Goal: Task Accomplishment & Management: Manage account settings

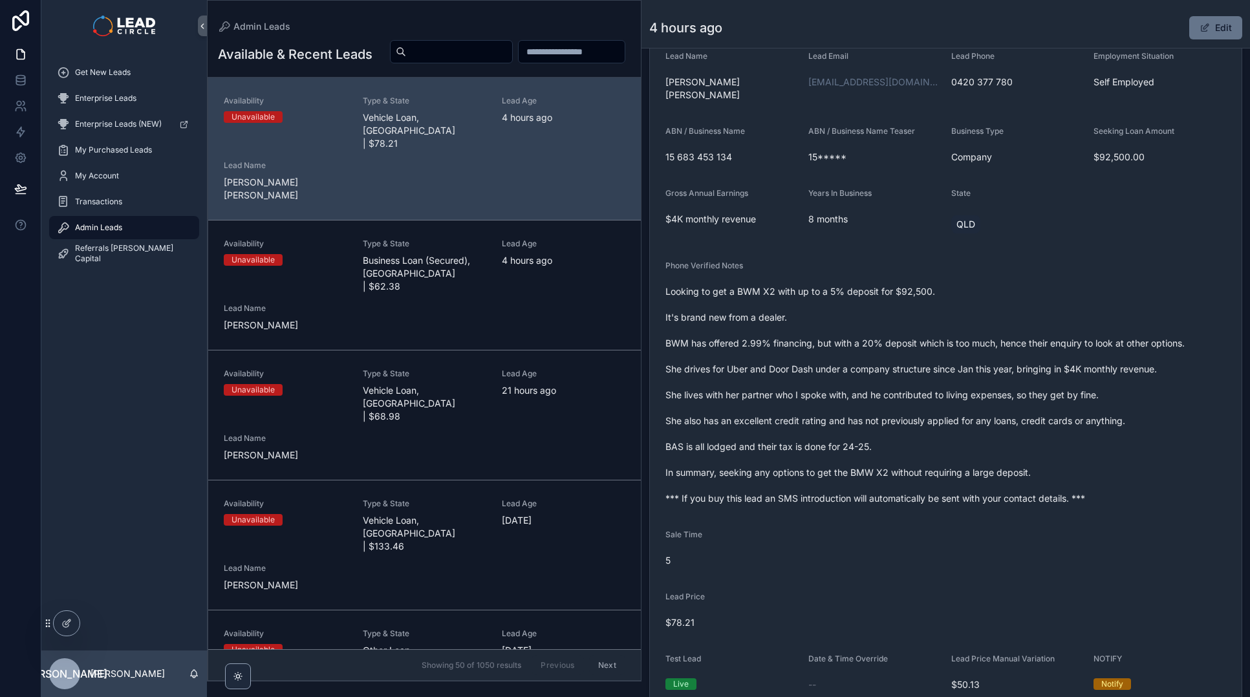
scroll to position [272, 0]
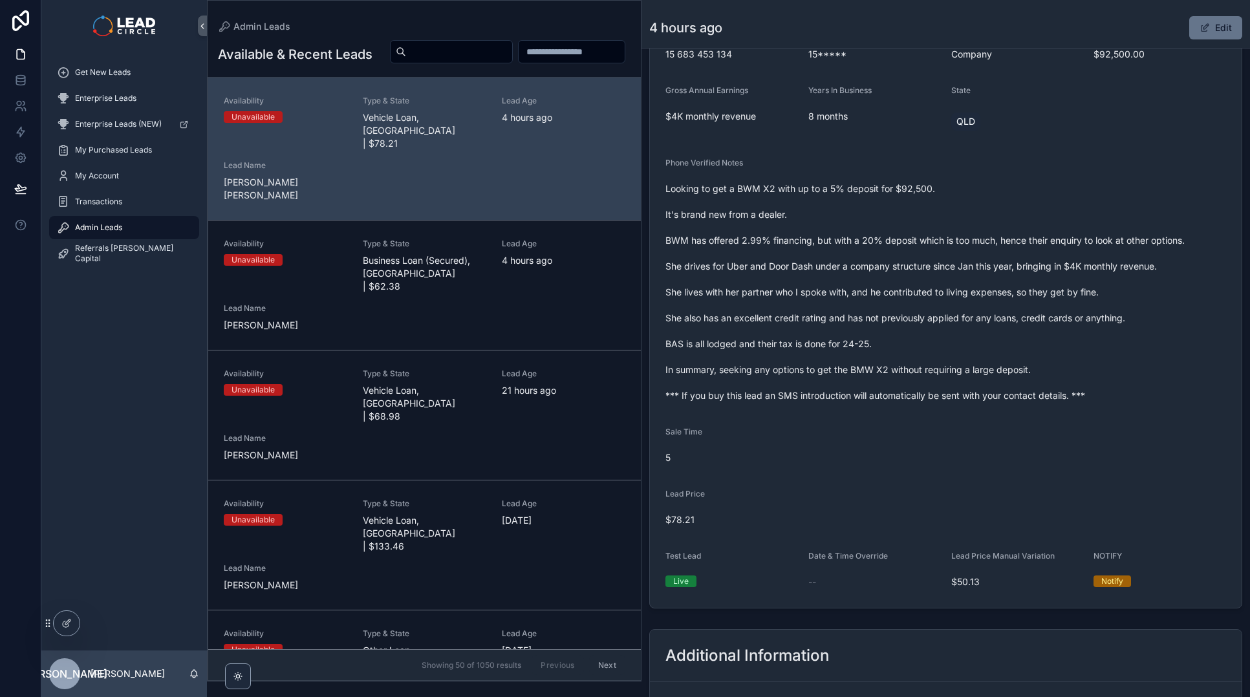
click at [733, 387] on span "Looking to get a BWM X2 with up to a 5% deposit for $92,500. It's brand new fro…" at bounding box center [946, 292] width 561 height 220
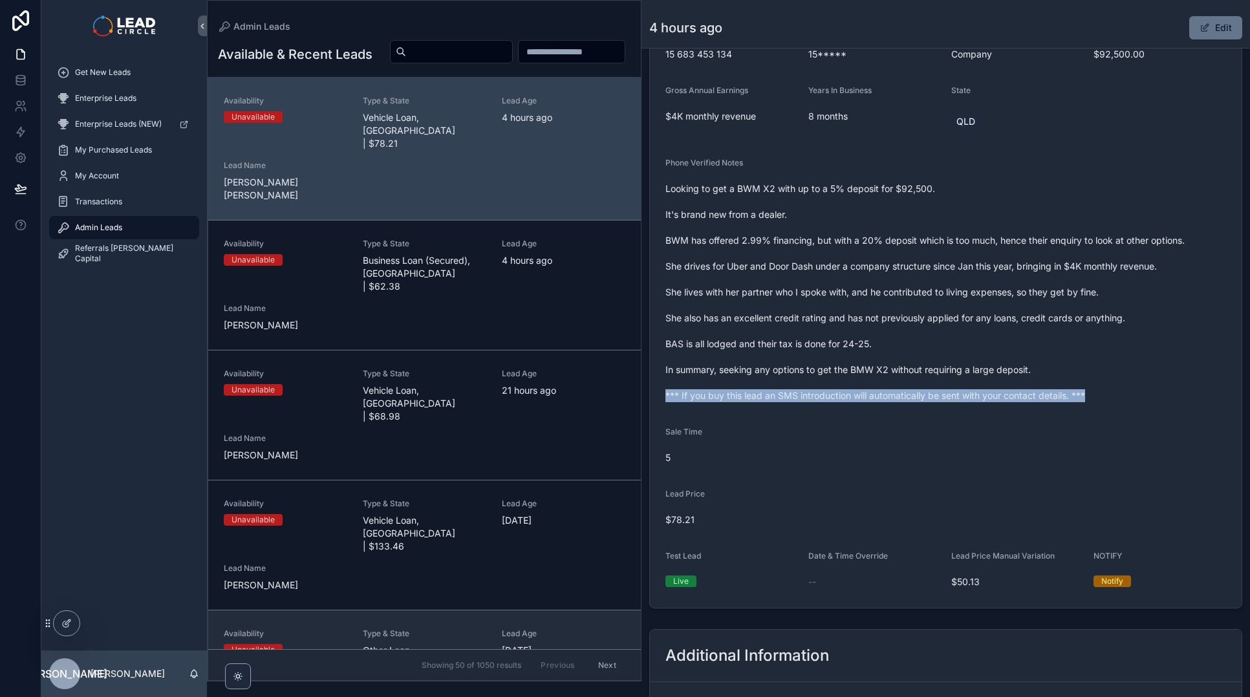
copy span "*** If you buy this lead an SMS introduction will automatically be sent with yo…"
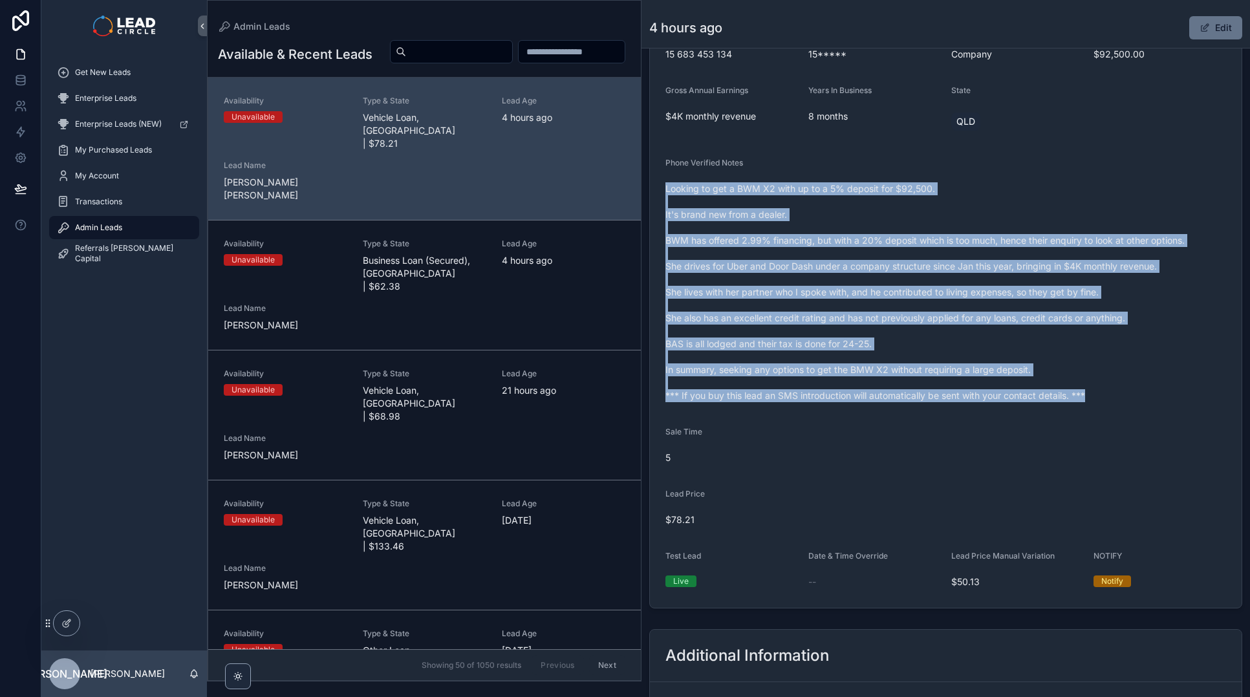
click at [831, 400] on form "Availability Unavailable Lead Name Nhu***** Lead Email Buy to reveal Lead Phone…" at bounding box center [946, 239] width 592 height 737
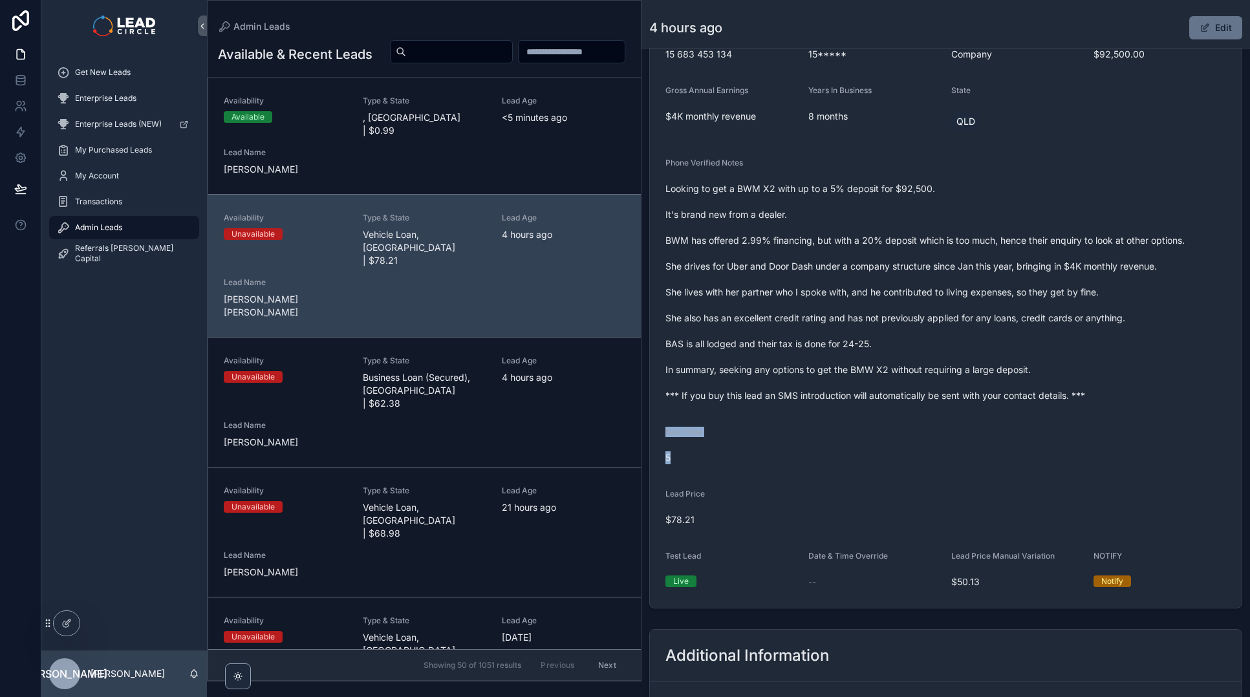
drag, startPoint x: 729, startPoint y: 404, endPoint x: 739, endPoint y: 457, distance: 53.9
click at [739, 457] on form "Availability Unavailable Lead Name Nhu***** Lead Email Buy to reveal Lead Phone…" at bounding box center [946, 239] width 592 height 737
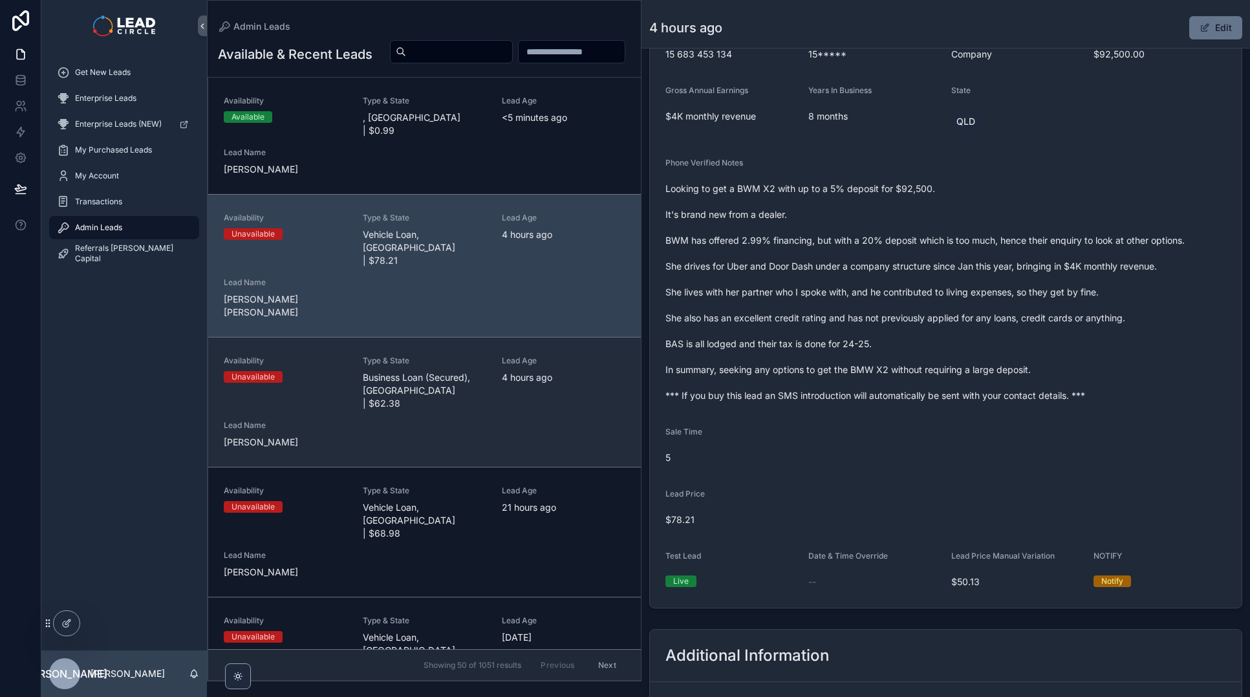
click at [543, 392] on div "Availability Unavailable Type & State Business Loan (Secured), [GEOGRAPHIC_DATA…" at bounding box center [425, 402] width 402 height 93
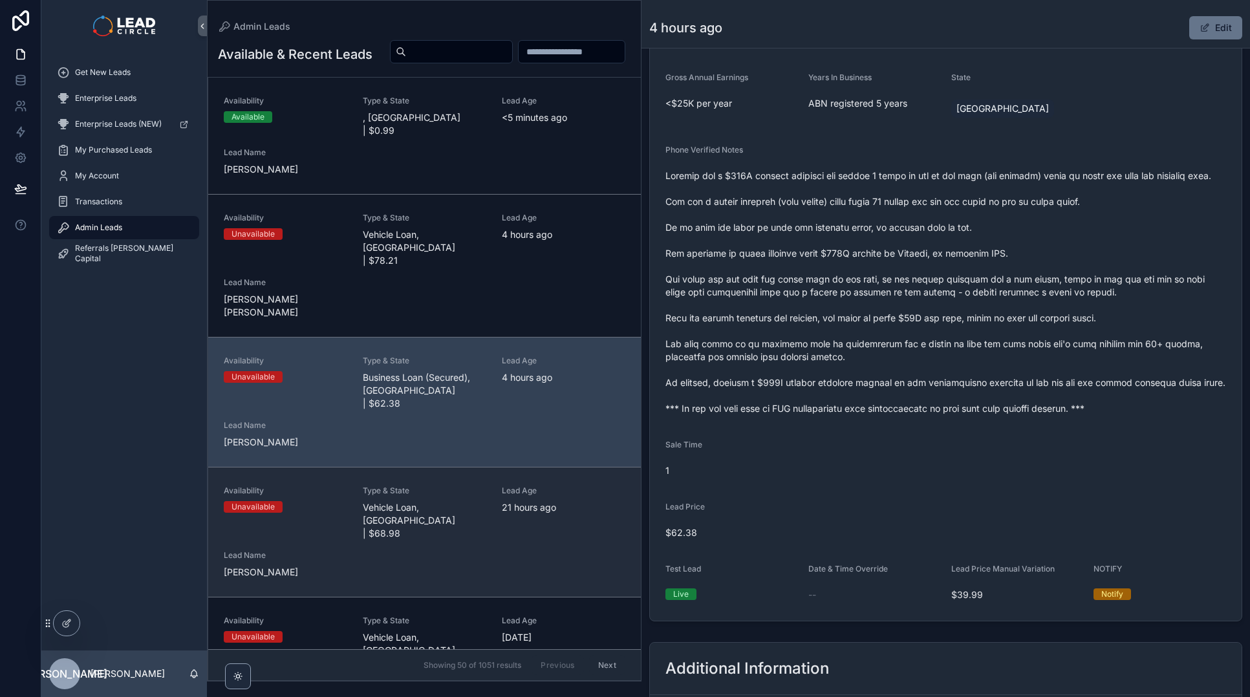
click at [515, 494] on div "Availability Unavailable Type & State Vehicle Loan, [GEOGRAPHIC_DATA] | $68.98 …" at bounding box center [425, 532] width 402 height 93
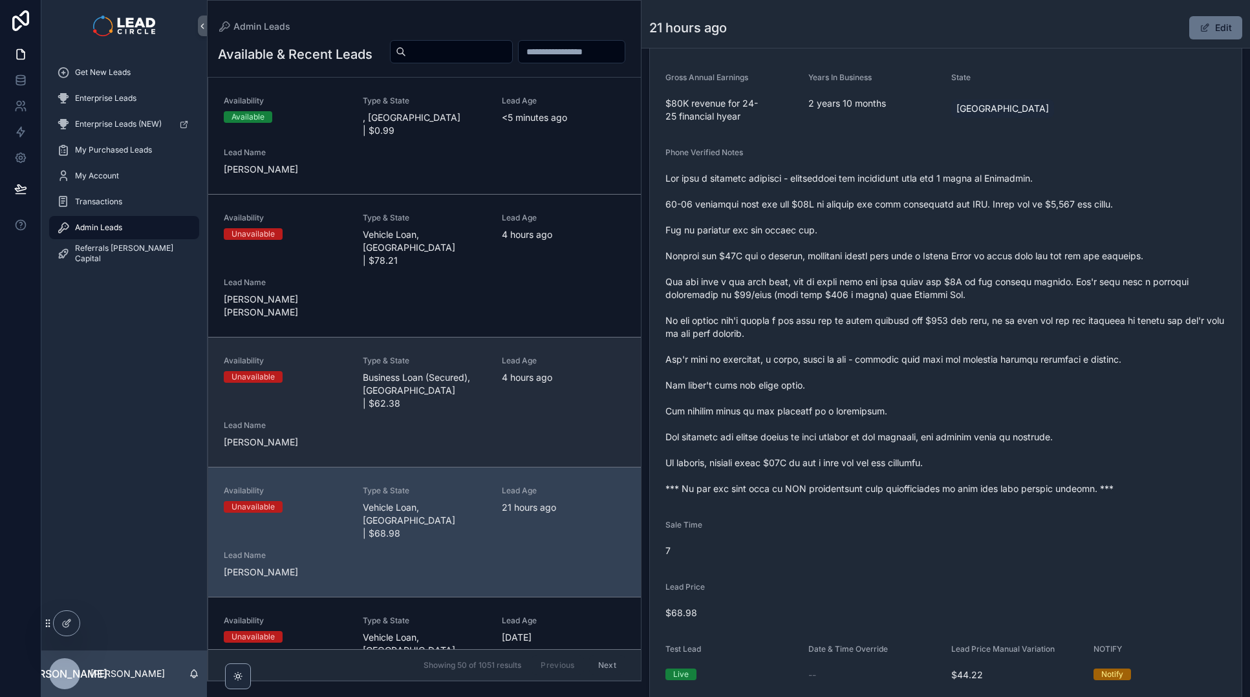
click at [521, 407] on div "Availability Unavailable Type & State Business Loan (Secured), [GEOGRAPHIC_DATA…" at bounding box center [425, 402] width 402 height 93
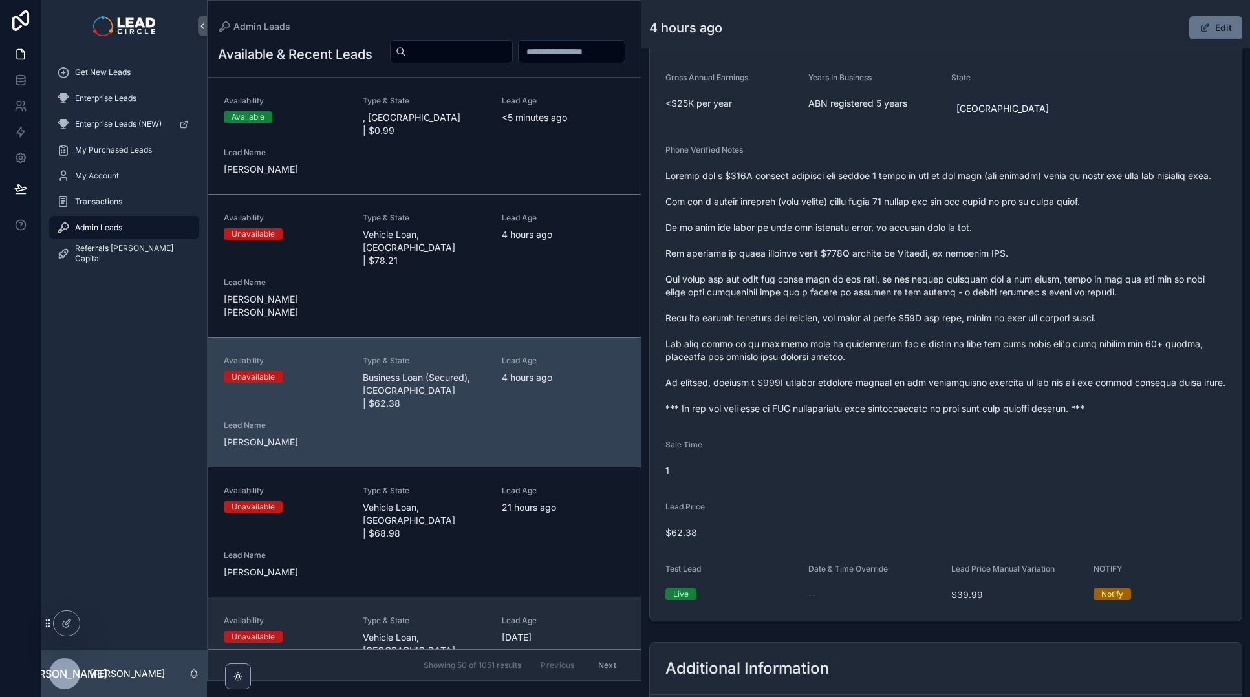
click at [512, 616] on div "Lead Age [DEMOGRAPHIC_DATA][DATE]" at bounding box center [564, 630] width 124 height 28
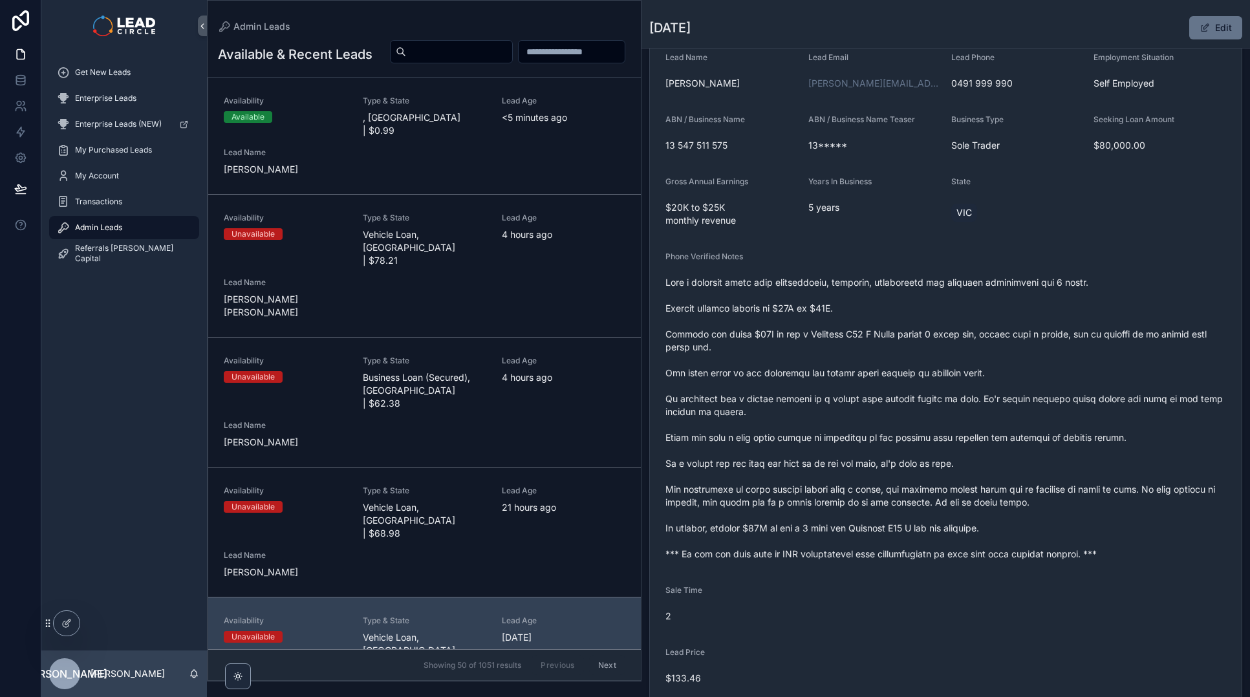
scroll to position [441, 0]
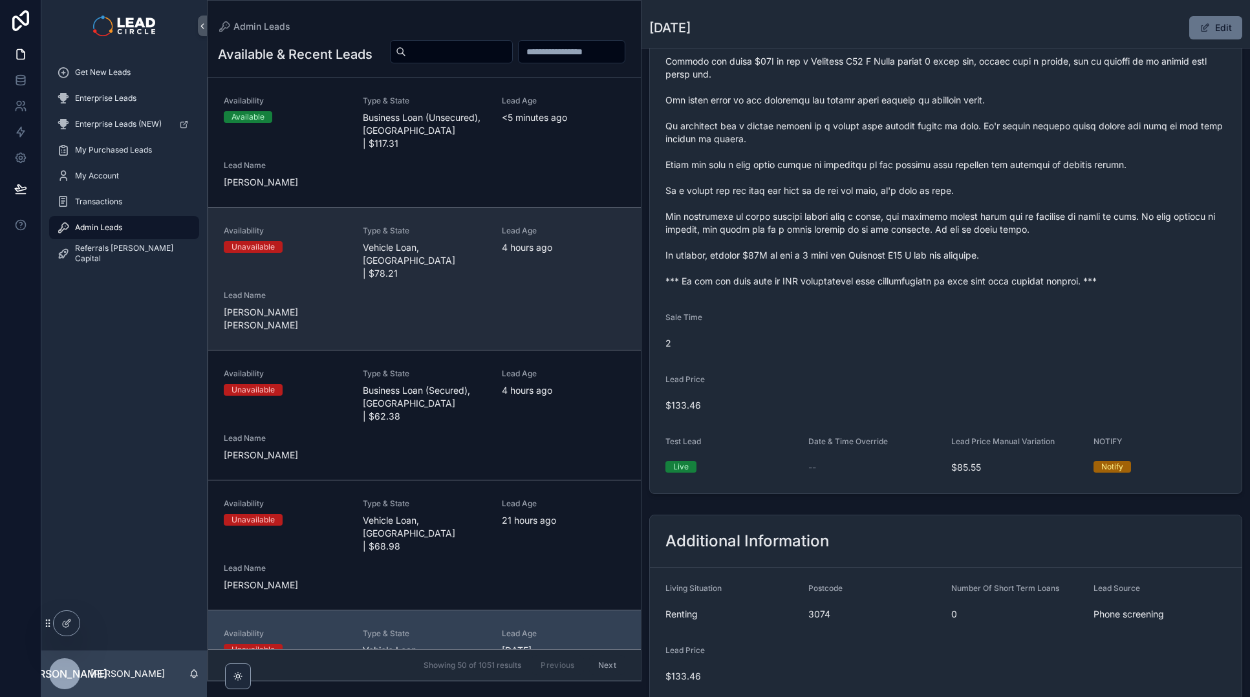
click at [533, 287] on div "Availability Unavailable Type & State Vehicle Loan, [GEOGRAPHIC_DATA] | $78.21 …" at bounding box center [425, 279] width 402 height 106
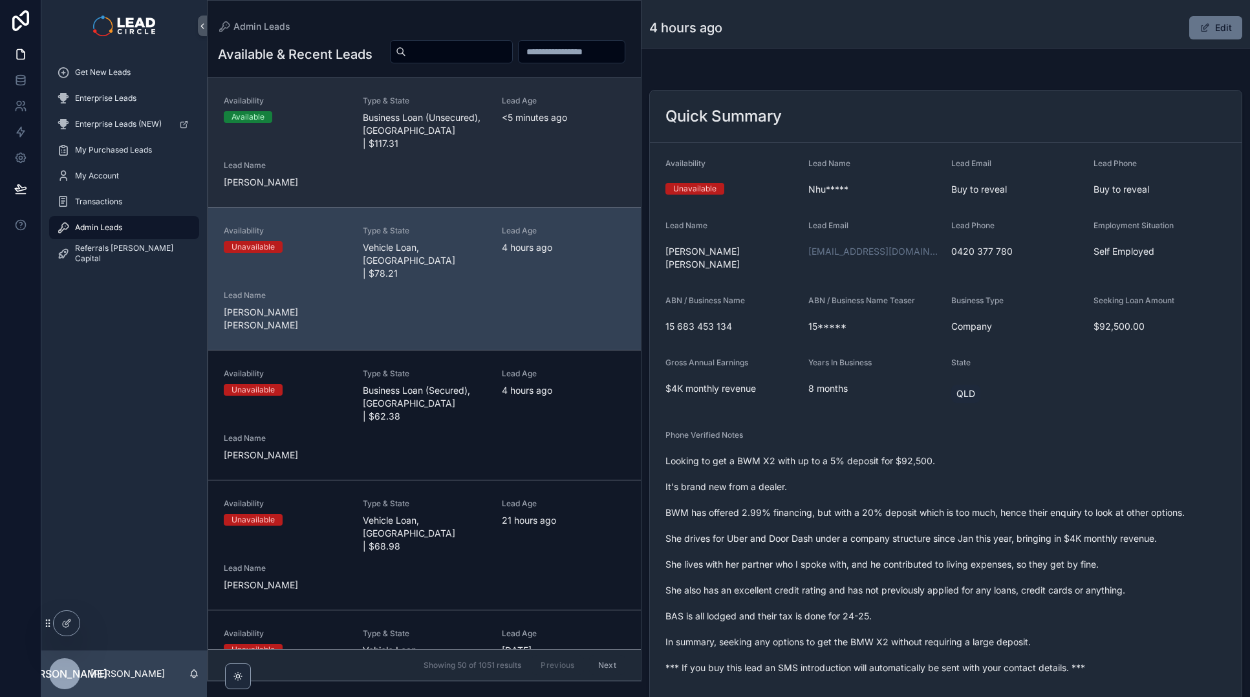
click at [470, 106] on span "Type & State" at bounding box center [425, 101] width 124 height 10
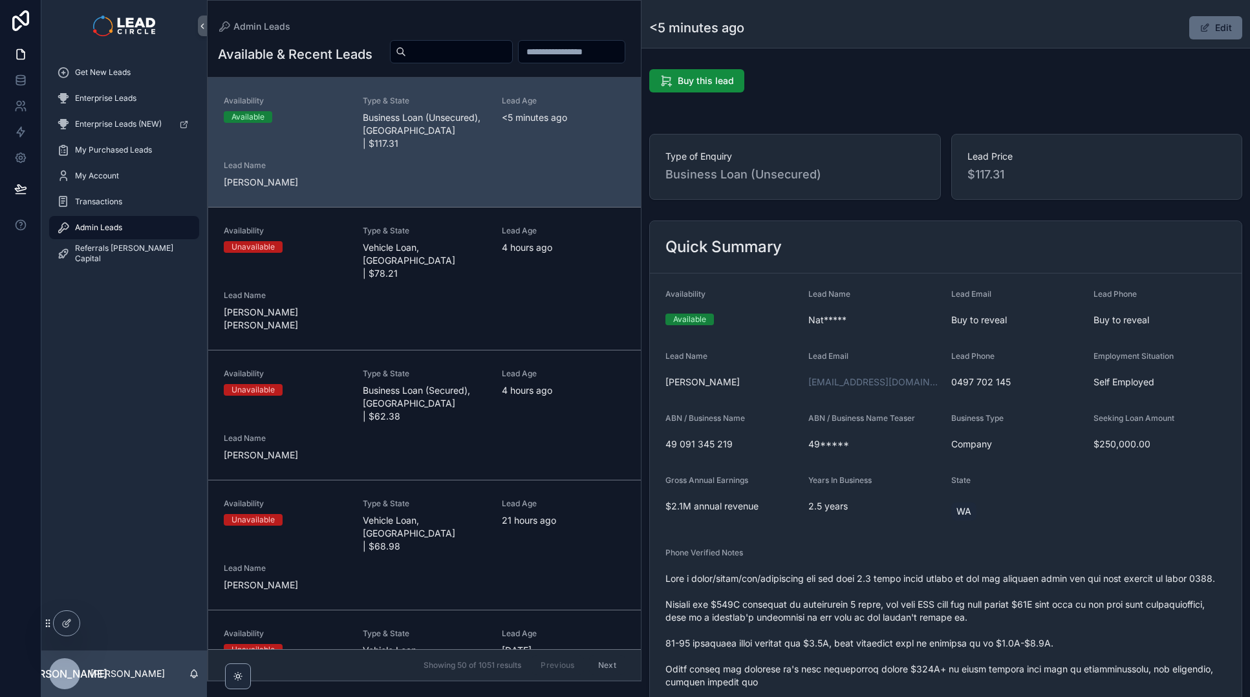
click at [1219, 34] on button "Edit" at bounding box center [1216, 27] width 53 height 23
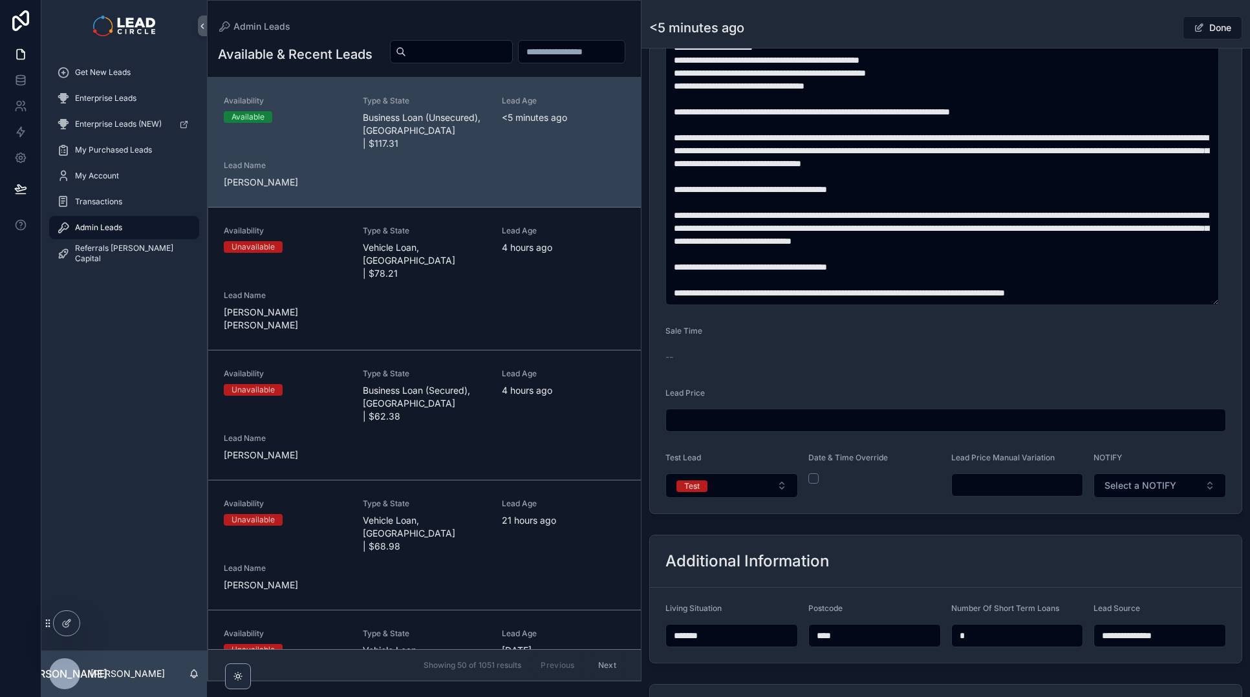
scroll to position [717, 0]
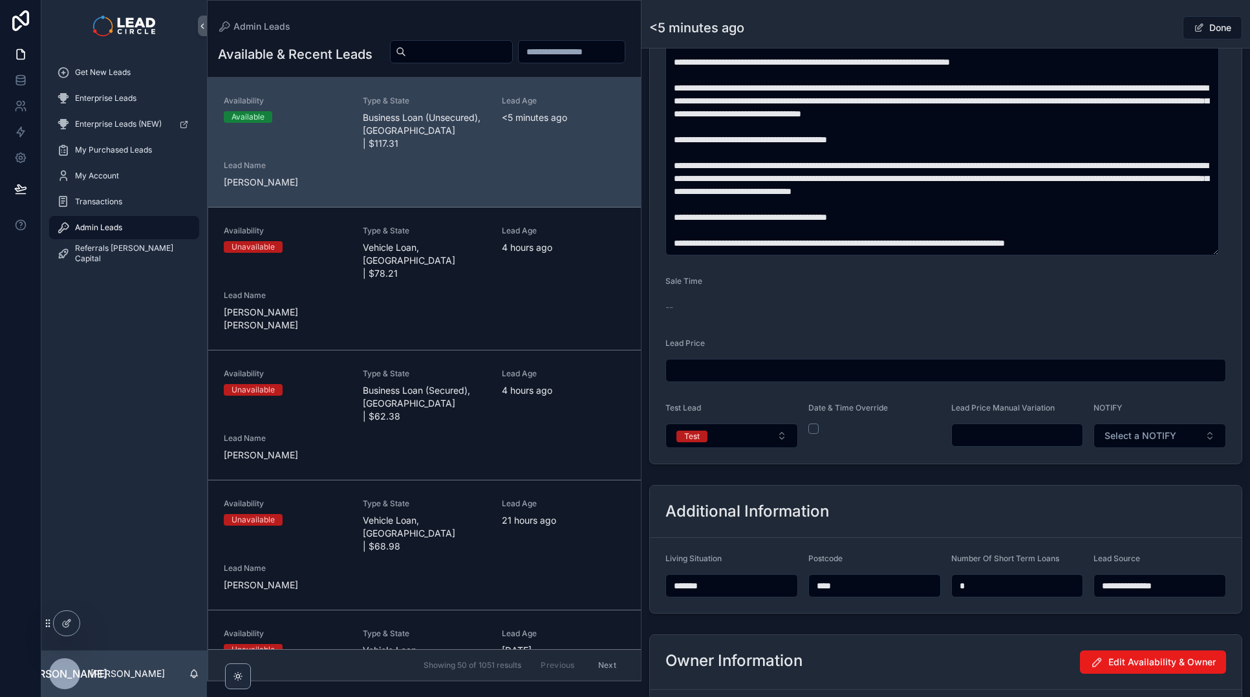
click at [1012, 435] on input "scrollable content" at bounding box center [1017, 435] width 131 height 18
type input "******"
click at [1118, 34] on div "<5 minutes ago Done" at bounding box center [945, 28] width 593 height 25
click at [1137, 30] on div "<5 minutes ago Done" at bounding box center [945, 28] width 593 height 25
click at [1194, 32] on span "scrollable content" at bounding box center [1199, 28] width 10 height 10
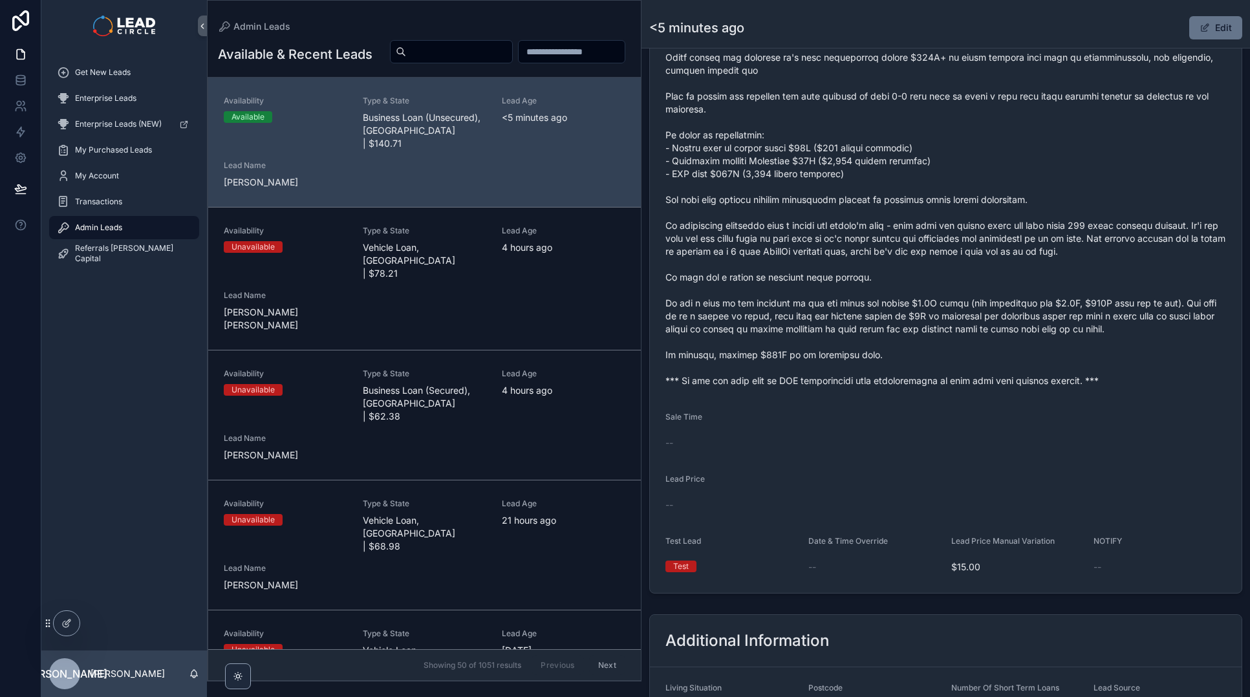
scroll to position [577, 0]
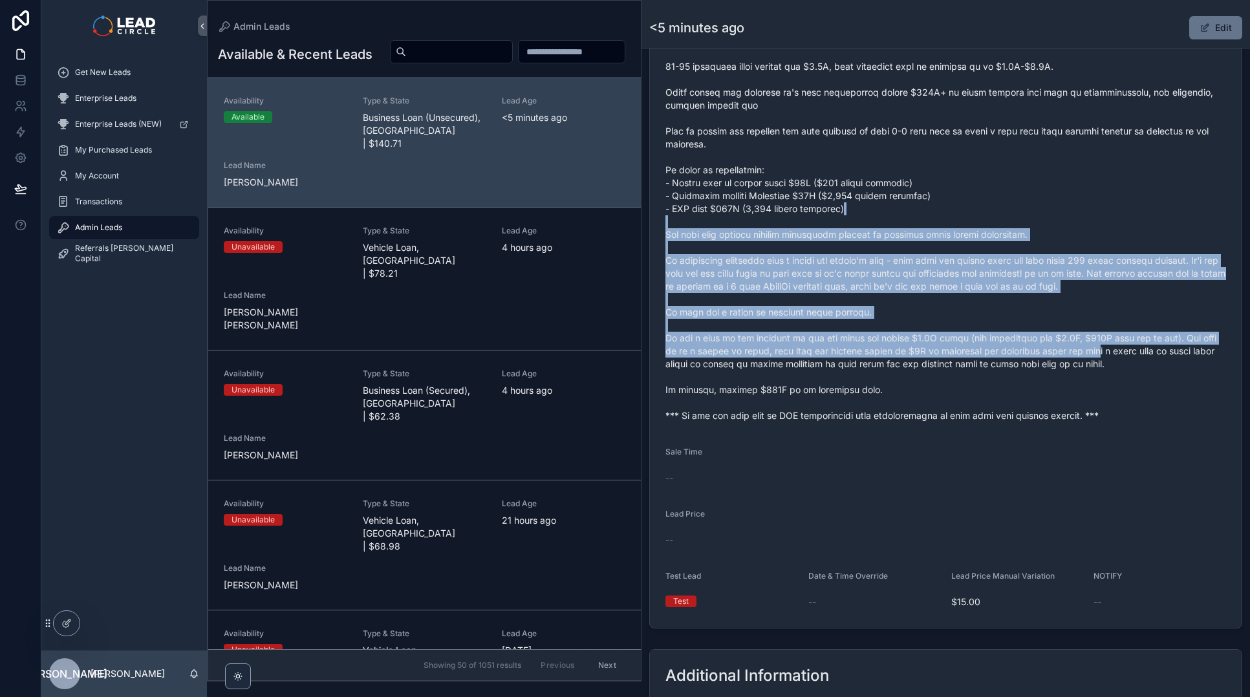
drag, startPoint x: 1060, startPoint y: 222, endPoint x: 1103, endPoint y: 368, distance: 152.5
click at [1103, 368] on span "scrollable content" at bounding box center [946, 208] width 561 height 427
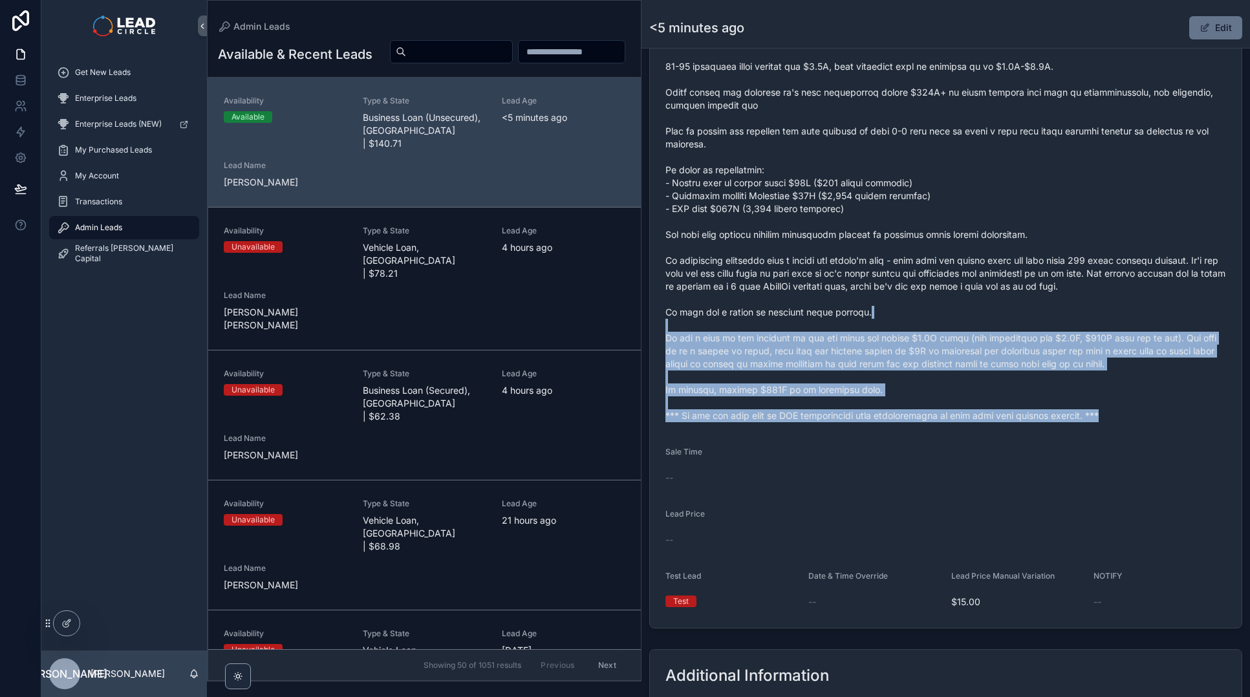
drag, startPoint x: 1170, startPoint y: 428, endPoint x: 1085, endPoint y: 273, distance: 176.9
click at [1086, 274] on span "scrollable content" at bounding box center [946, 208] width 561 height 427
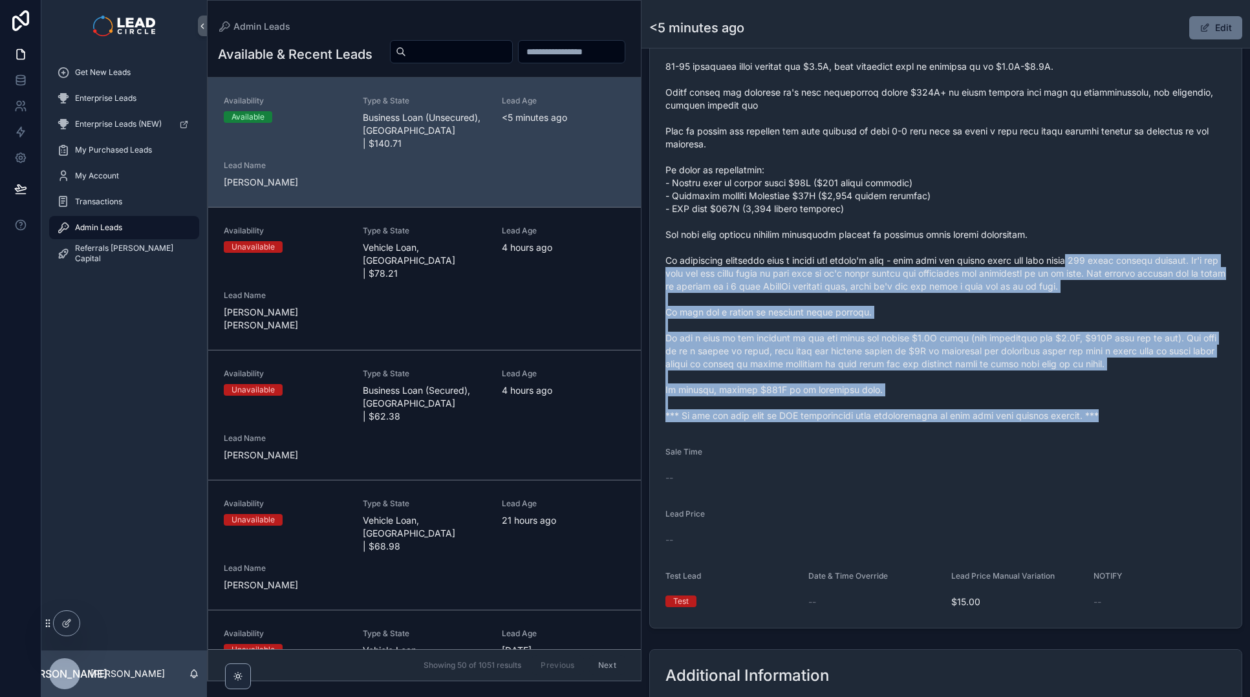
click at [1085, 273] on span "scrollable content" at bounding box center [946, 208] width 561 height 427
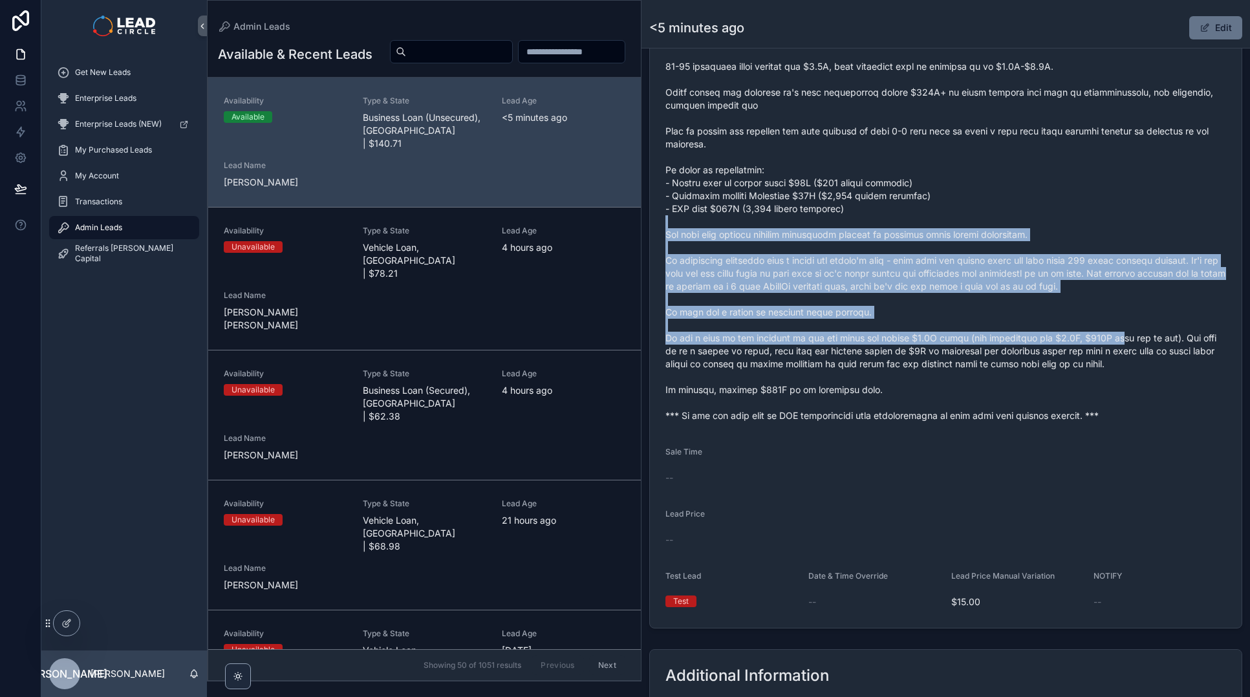
drag, startPoint x: 1102, startPoint y: 232, endPoint x: 1126, endPoint y: 355, distance: 125.8
click at [1126, 355] on span "scrollable content" at bounding box center [946, 208] width 561 height 427
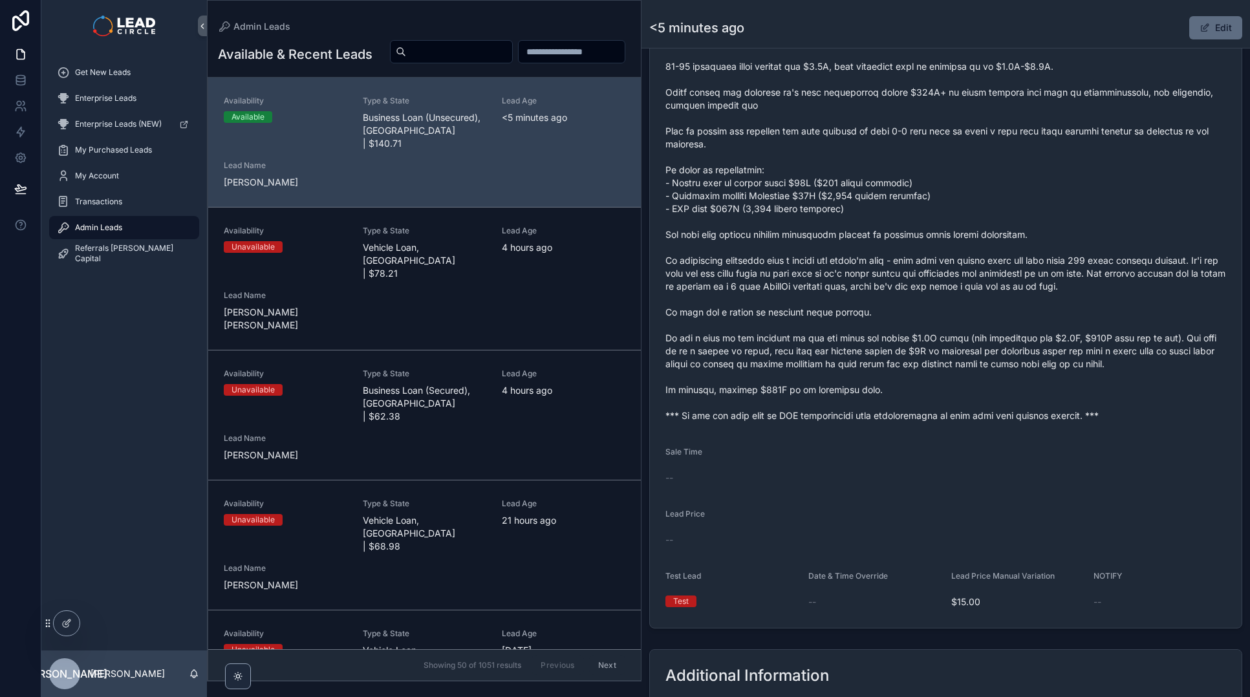
click at [1212, 20] on button "Edit" at bounding box center [1216, 27] width 53 height 23
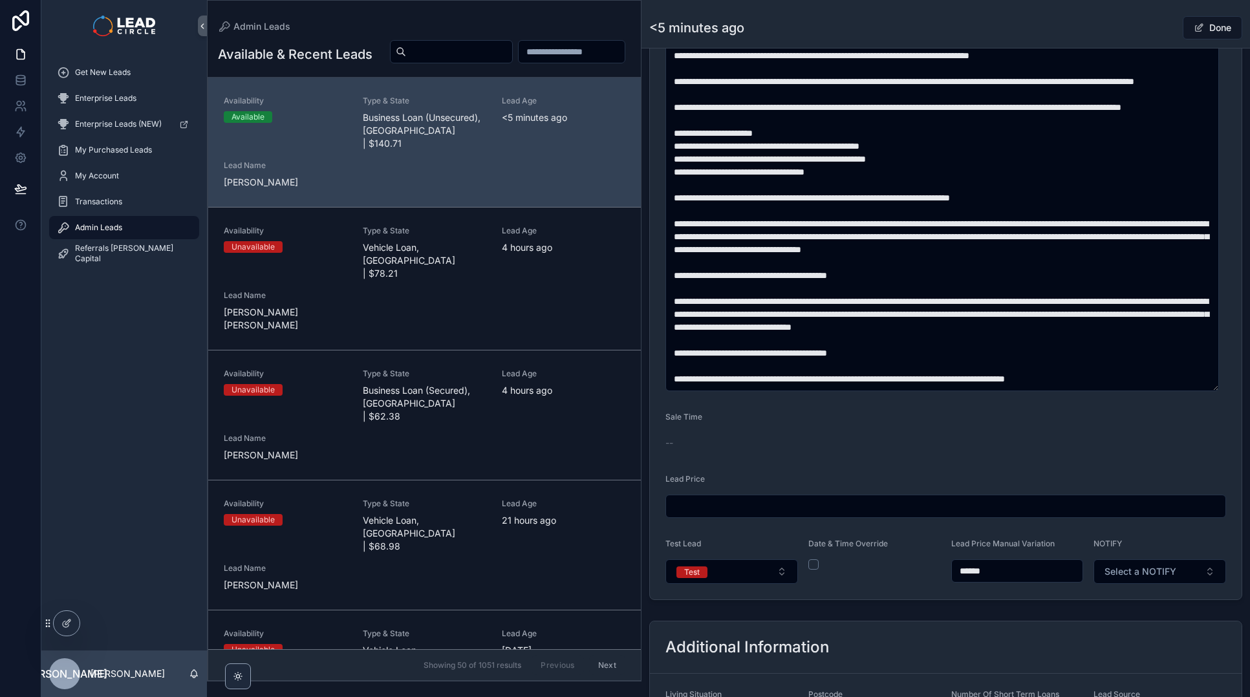
scroll to position [65, 0]
click at [771, 575] on button "Test" at bounding box center [732, 572] width 133 height 25
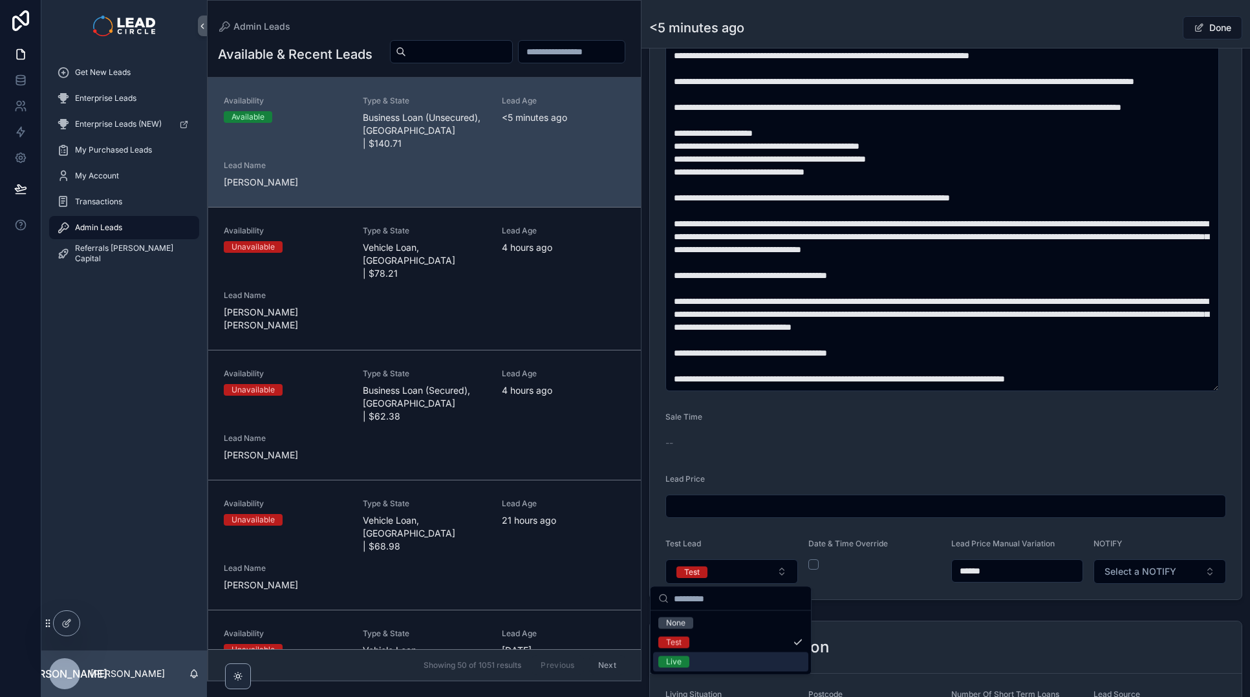
click at [734, 655] on div "Live" at bounding box center [730, 662] width 155 height 19
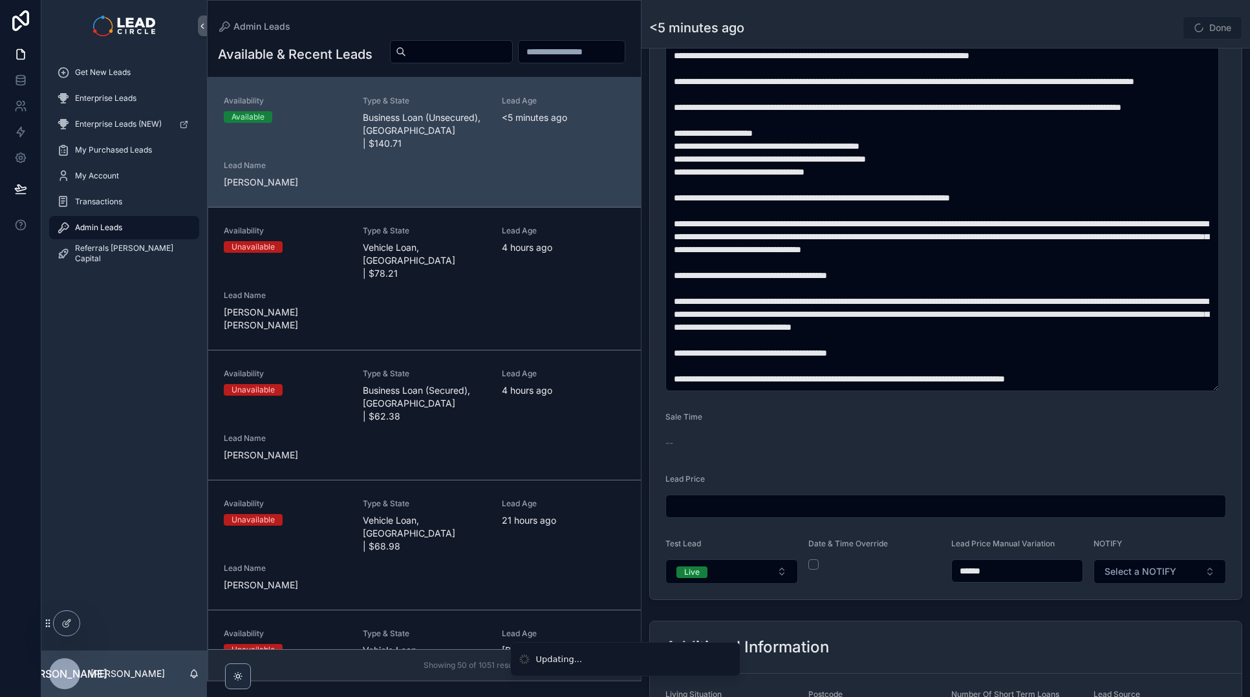
click at [937, 617] on div "**********" at bounding box center [946, 685] width 609 height 139
click at [1162, 568] on span "Select a NOTIFY" at bounding box center [1141, 571] width 72 height 13
click at [970, 572] on input "******" at bounding box center [1017, 571] width 131 height 18
type input "******"
click at [1098, 597] on form "**********" at bounding box center [946, 146] width 592 height 907
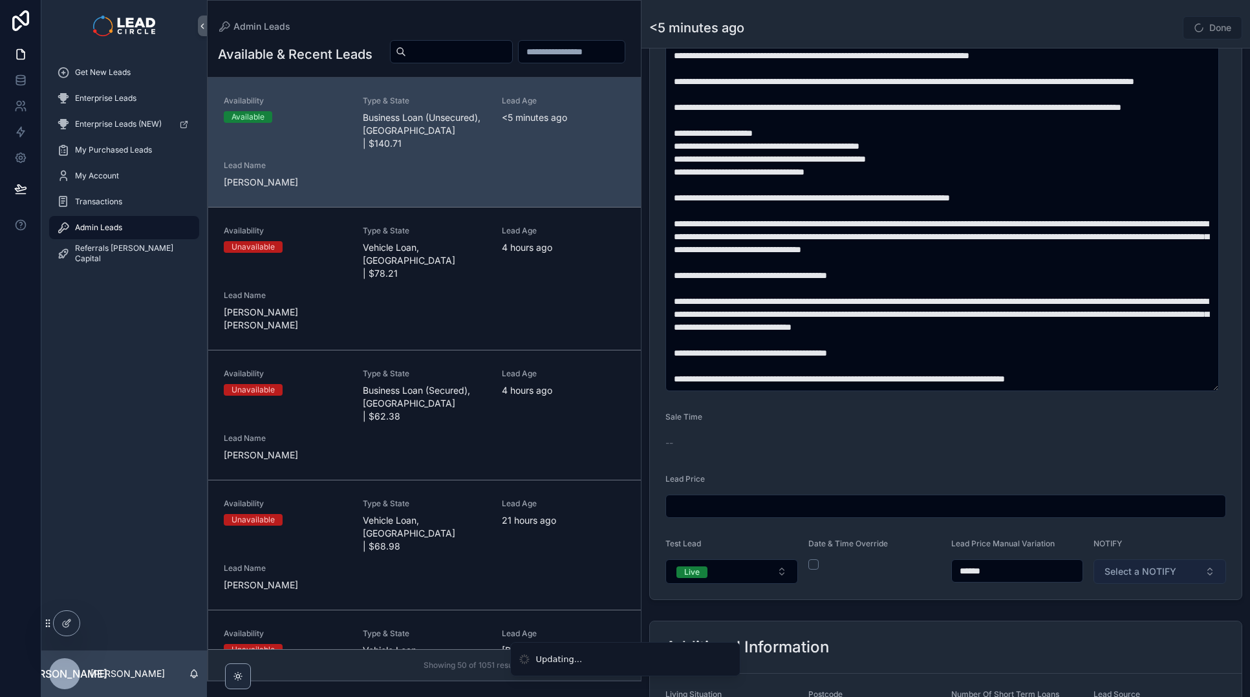
click at [1136, 569] on span "Select a NOTIFY" at bounding box center [1141, 571] width 72 height 13
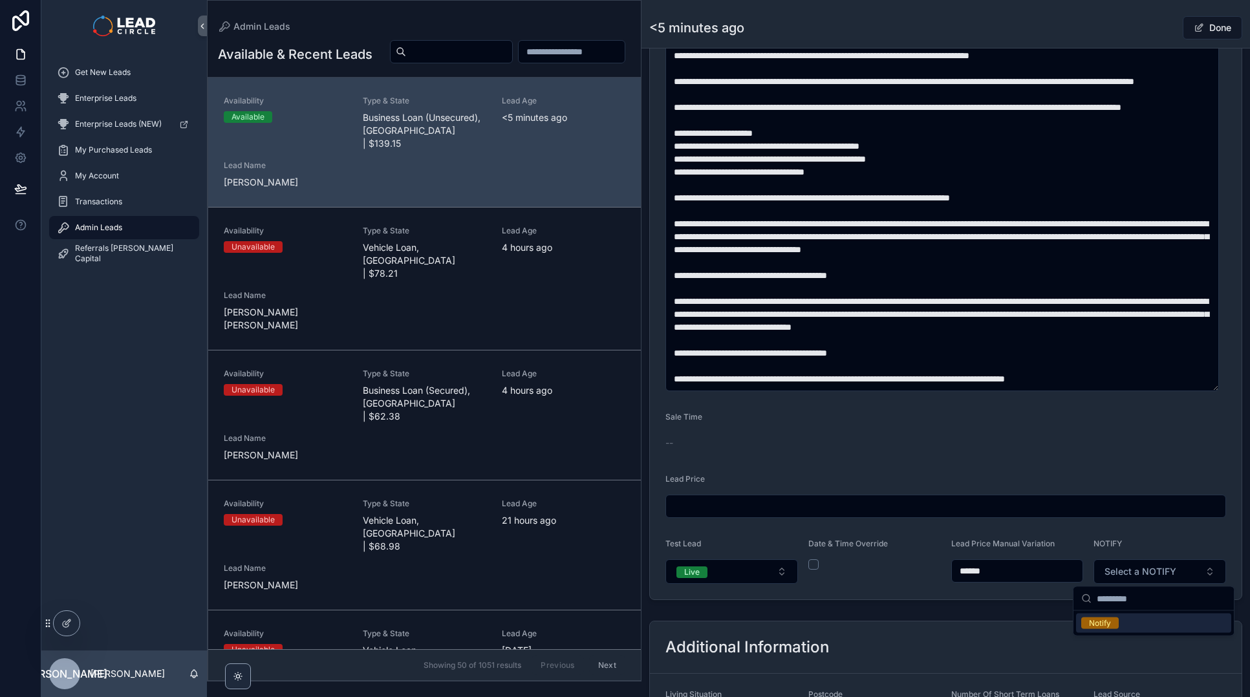
click at [1121, 625] on div "Notify" at bounding box center [1153, 623] width 155 height 19
click at [1212, 31] on button "Done" at bounding box center [1213, 27] width 60 height 23
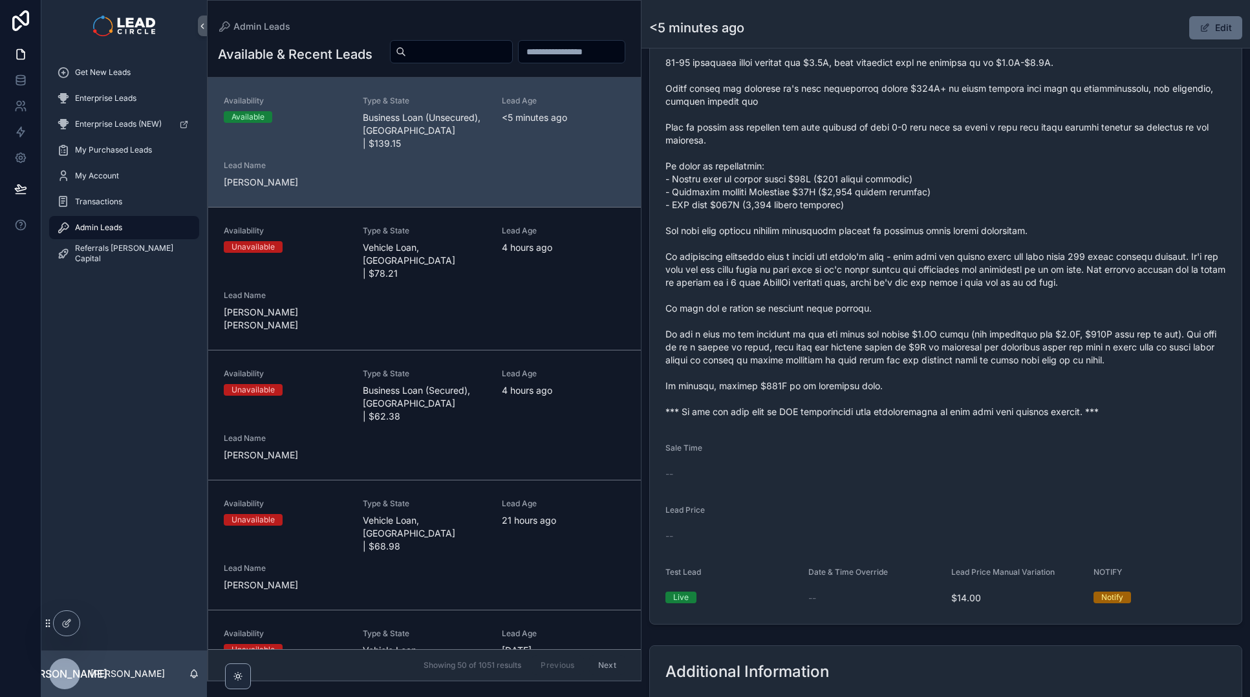
scroll to position [577, 0]
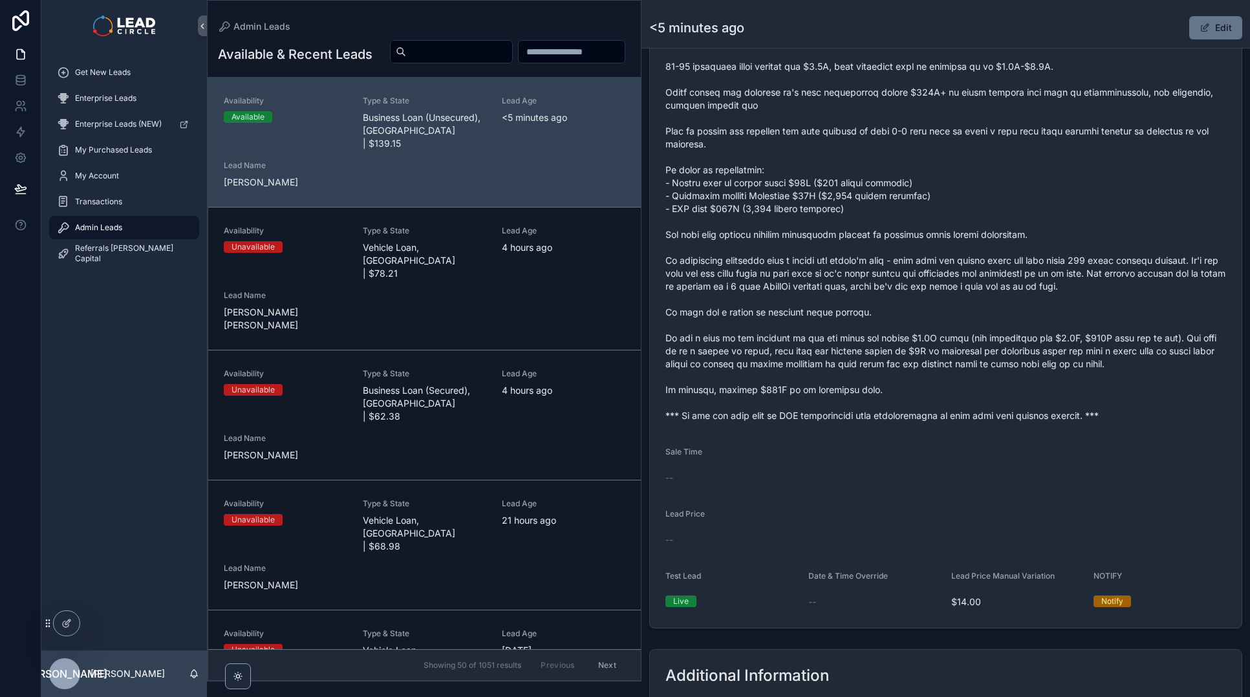
drag, startPoint x: 953, startPoint y: 257, endPoint x: 974, endPoint y: 286, distance: 36.1
click at [959, 267] on span "scrollable content" at bounding box center [946, 208] width 561 height 427
click at [1057, 370] on span "scrollable content" at bounding box center [946, 208] width 561 height 427
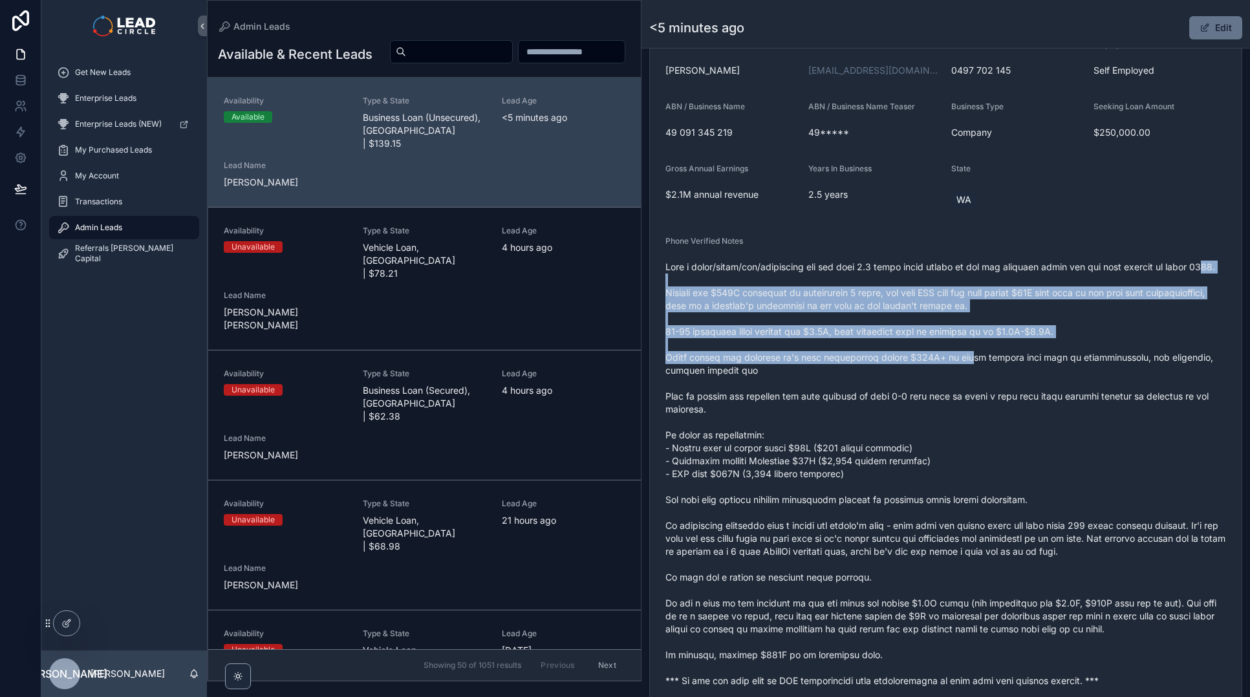
click at [964, 373] on span "scrollable content" at bounding box center [946, 474] width 561 height 427
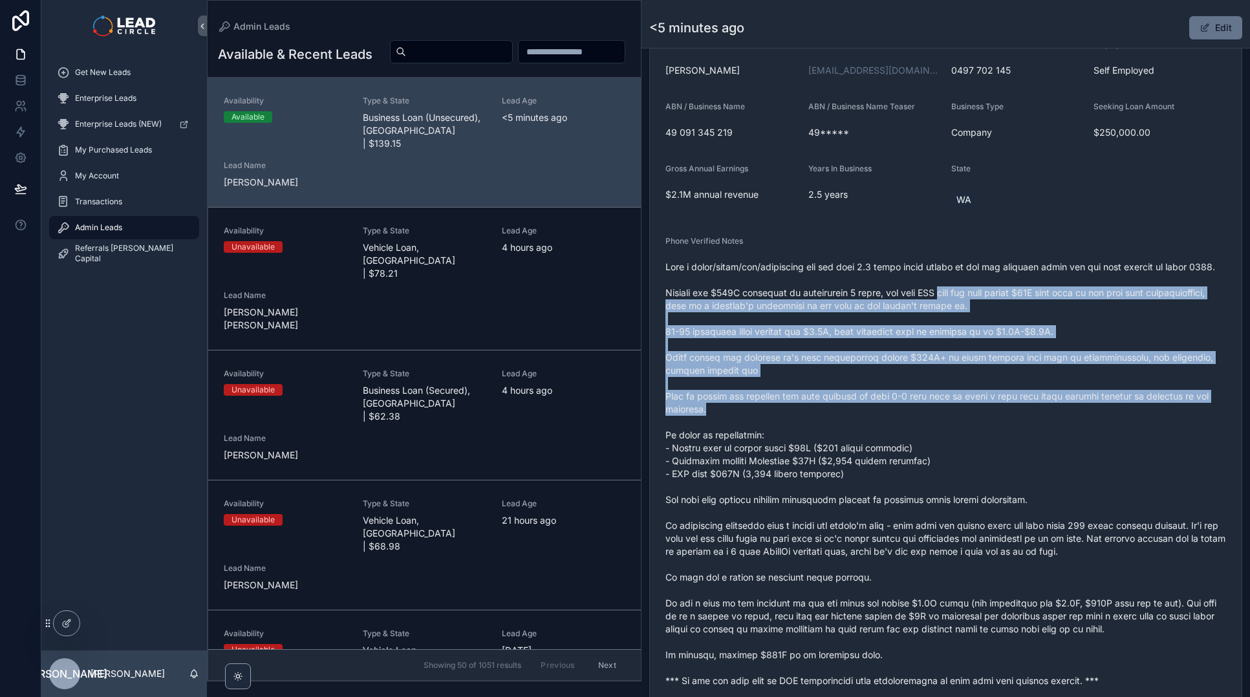
drag, startPoint x: 1030, startPoint y: 419, endPoint x: 960, endPoint y: 298, distance: 140.0
click at [960, 298] on span "scrollable content" at bounding box center [946, 474] width 561 height 427
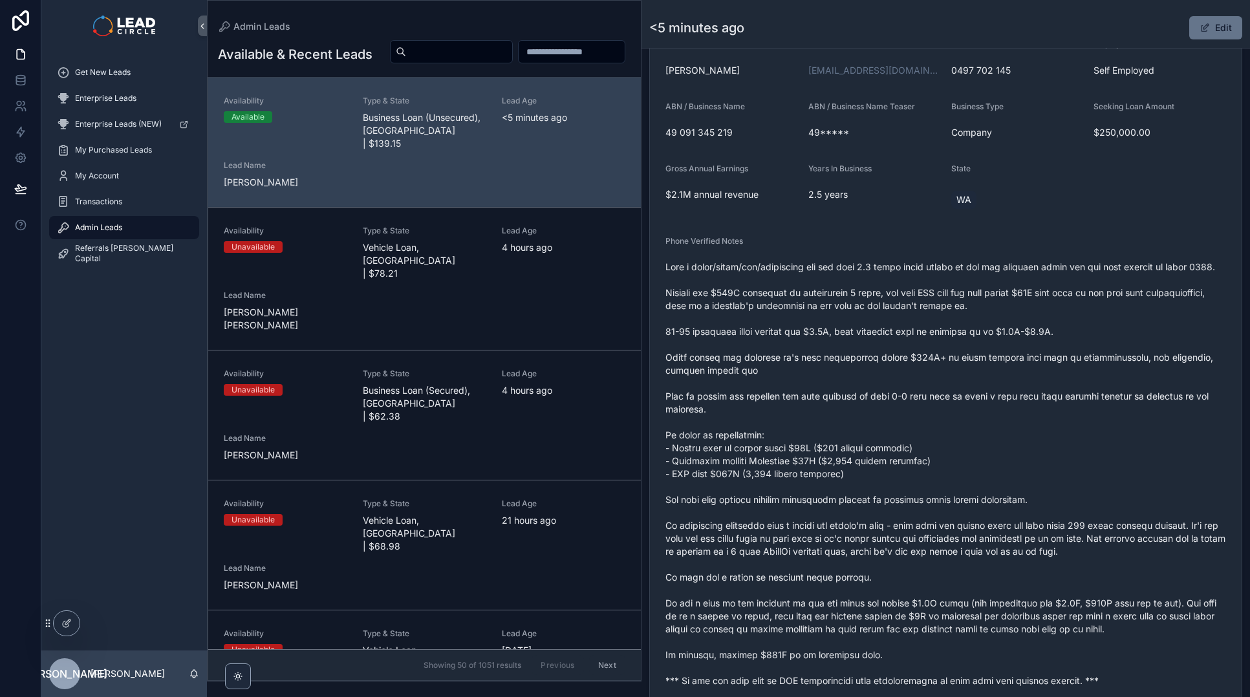
click at [953, 259] on div "scrollable content" at bounding box center [946, 474] width 561 height 435
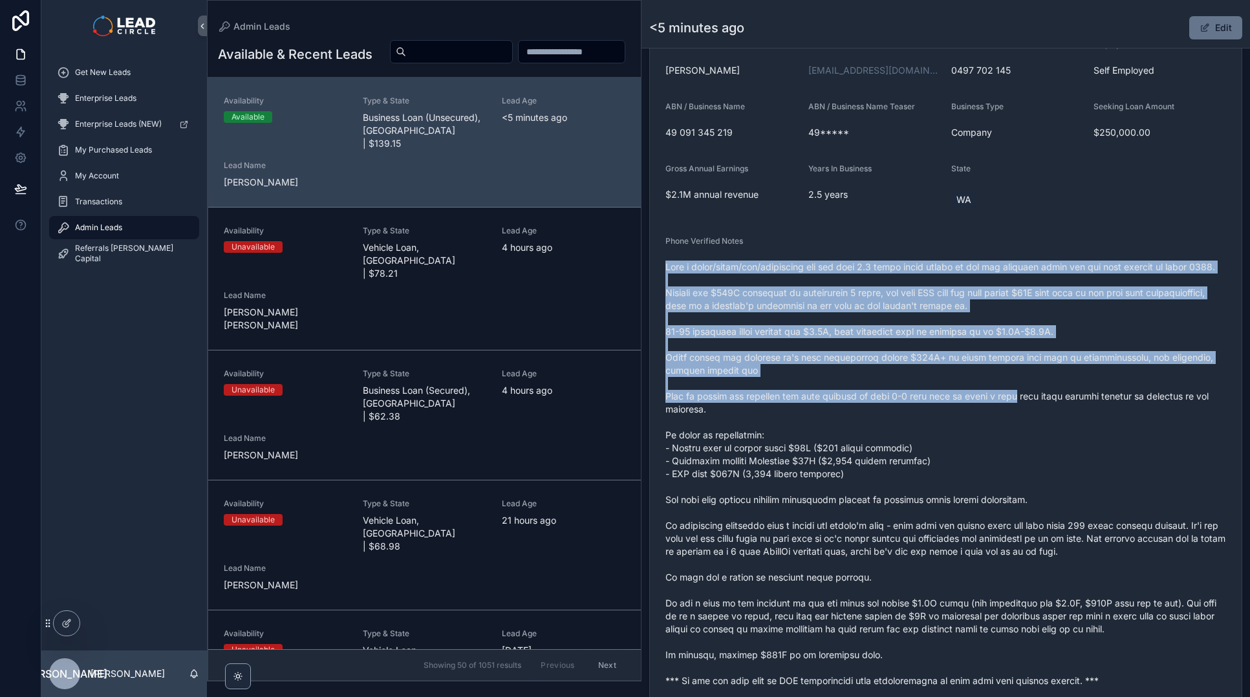
drag, startPoint x: 953, startPoint y: 259, endPoint x: 996, endPoint y: 411, distance: 158.7
click at [996, 411] on div "scrollable content" at bounding box center [946, 474] width 561 height 435
click at [997, 411] on span "scrollable content" at bounding box center [946, 474] width 561 height 427
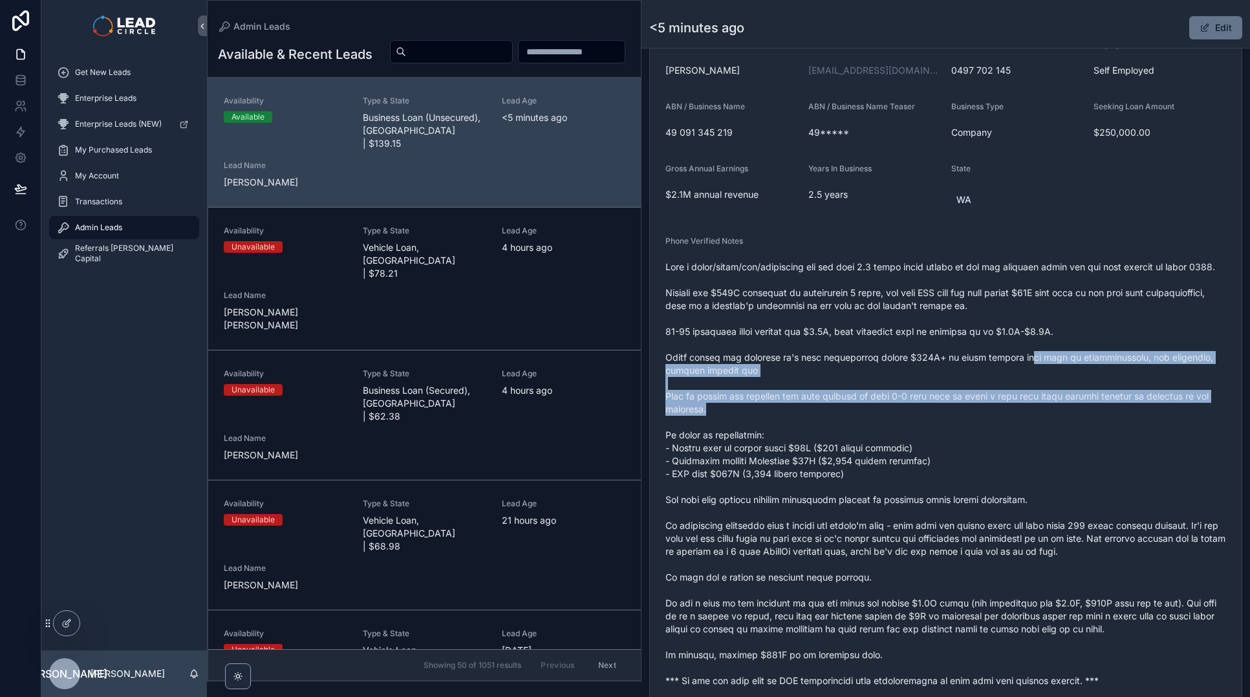
drag, startPoint x: 1026, startPoint y: 402, endPoint x: 966, endPoint y: 307, distance: 112.2
click at [969, 310] on span "scrollable content" at bounding box center [946, 474] width 561 height 427
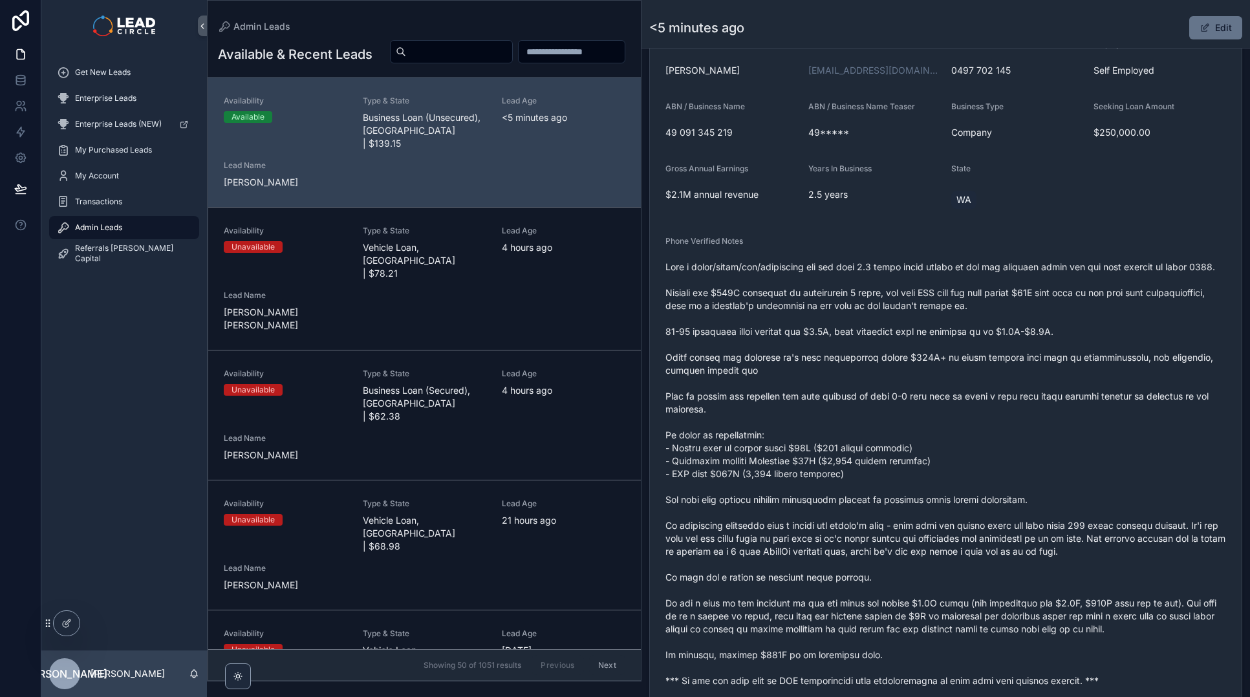
click at [966, 307] on span "scrollable content" at bounding box center [946, 474] width 561 height 427
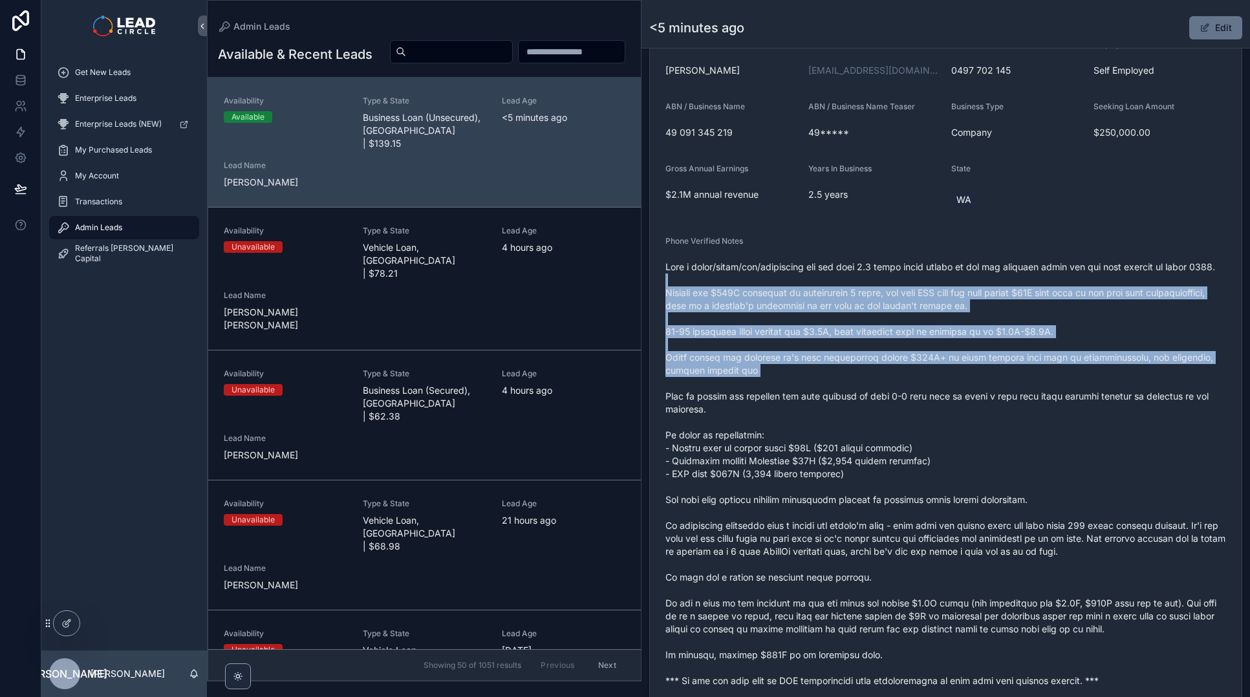
drag, startPoint x: 977, startPoint y: 291, endPoint x: 1028, endPoint y: 424, distance: 142.3
click at [1028, 423] on span "scrollable content" at bounding box center [946, 474] width 561 height 427
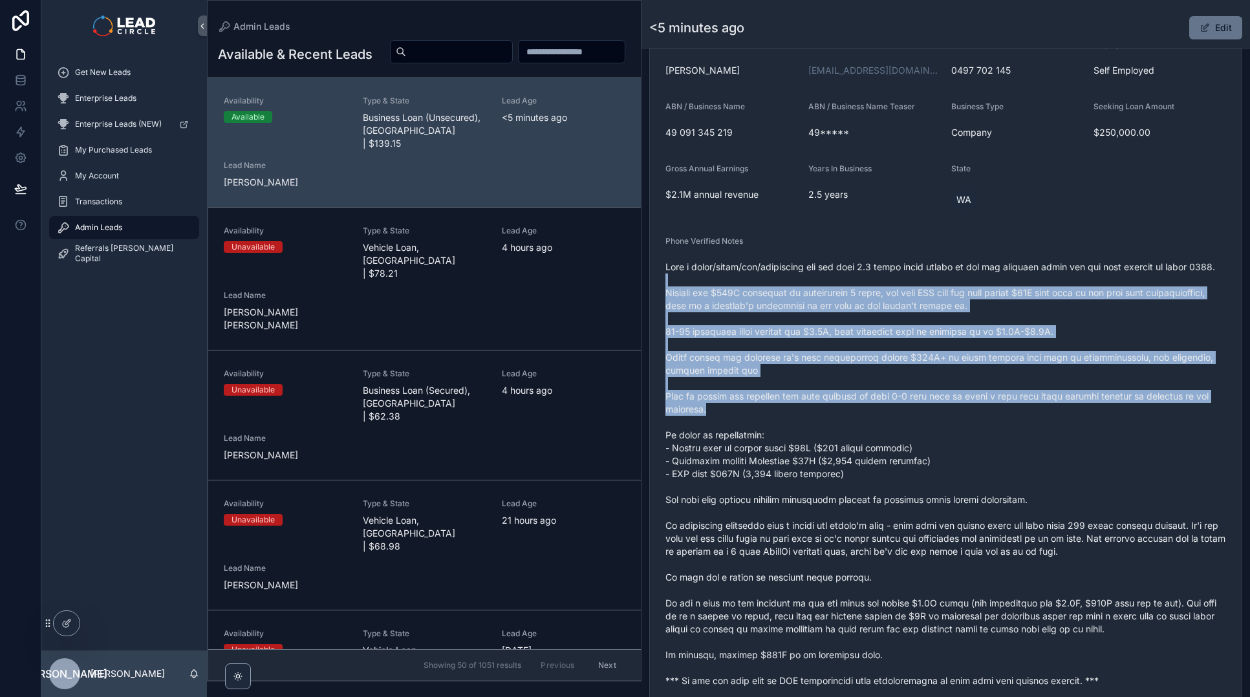
click at [1028, 424] on span "scrollable content" at bounding box center [946, 474] width 561 height 427
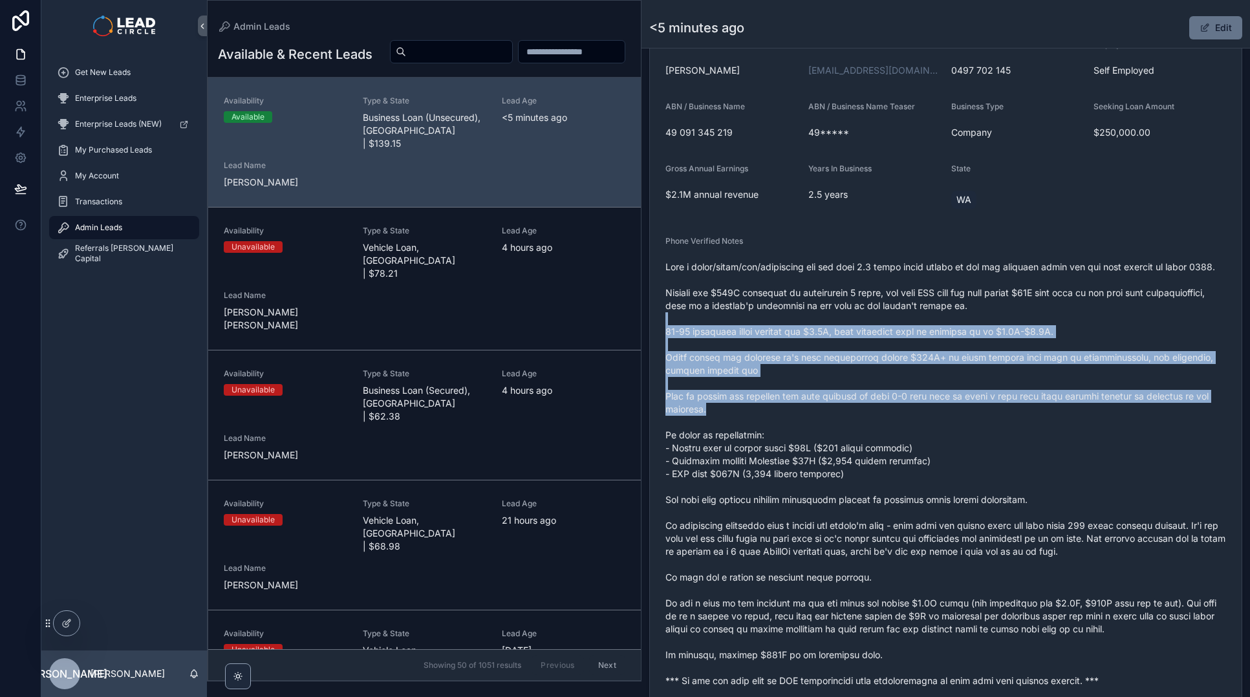
drag, startPoint x: 1041, startPoint y: 419, endPoint x: 929, endPoint y: 305, distance: 159.6
click at [929, 305] on span "scrollable content" at bounding box center [946, 474] width 561 height 427
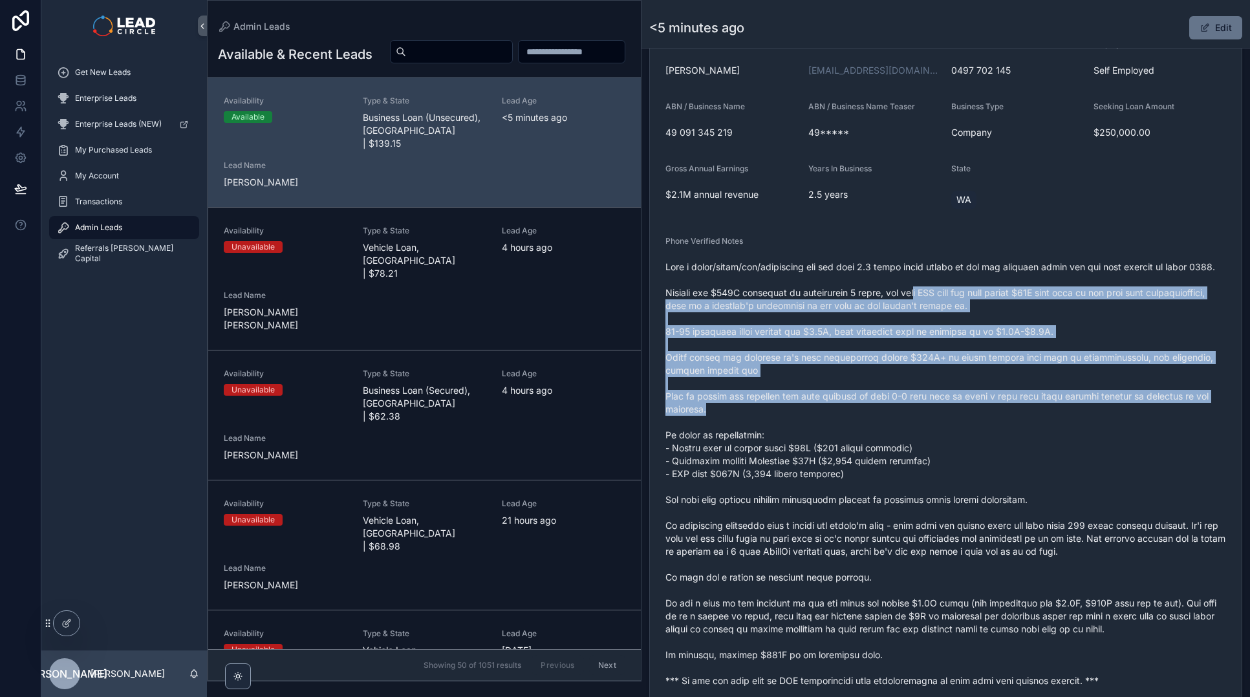
click at [929, 305] on span "scrollable content" at bounding box center [946, 474] width 561 height 427
drag, startPoint x: 972, startPoint y: 370, endPoint x: 1014, endPoint y: 439, distance: 81.3
click at [1014, 439] on span "scrollable content" at bounding box center [946, 474] width 561 height 427
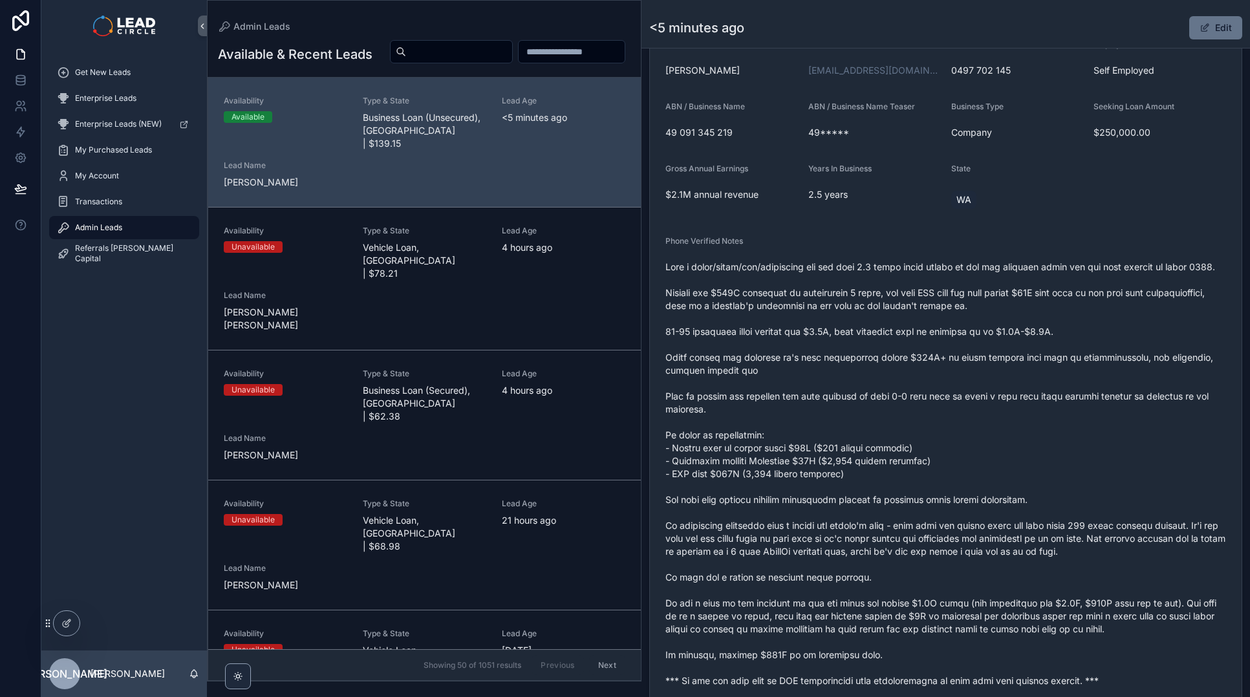
scroll to position [414, 0]
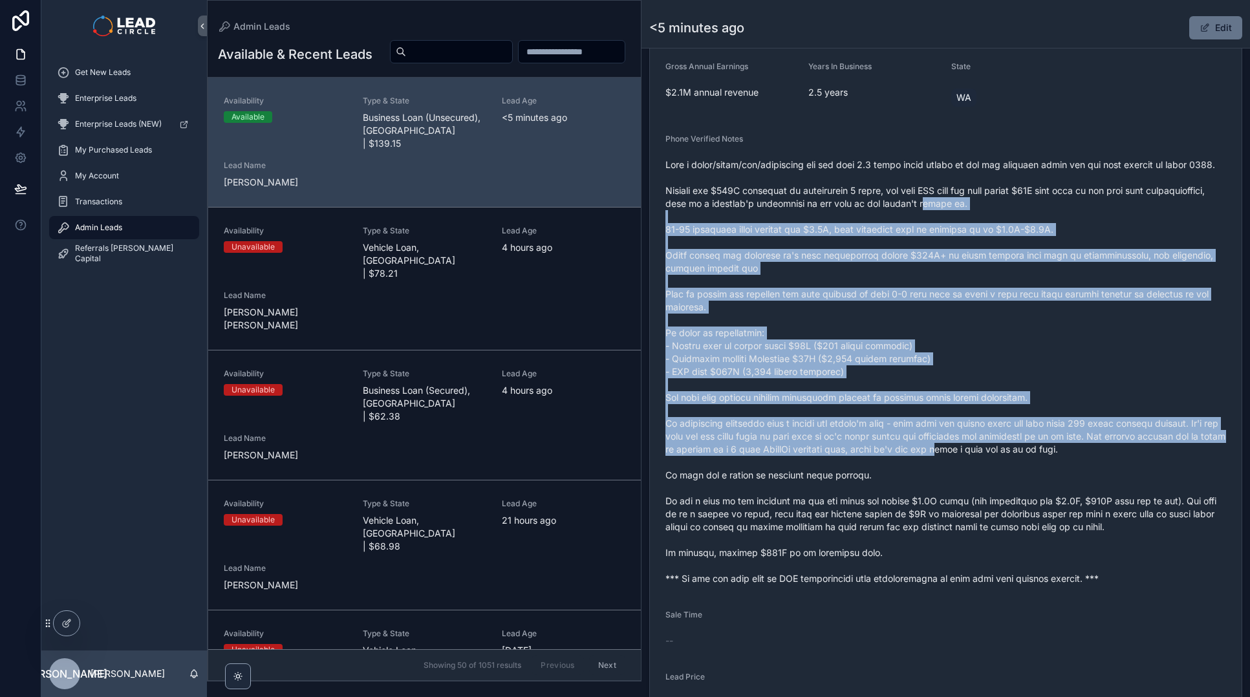
drag, startPoint x: 995, startPoint y: 217, endPoint x: 1048, endPoint y: 463, distance: 251.3
click at [1048, 463] on span "scrollable content" at bounding box center [946, 371] width 561 height 427
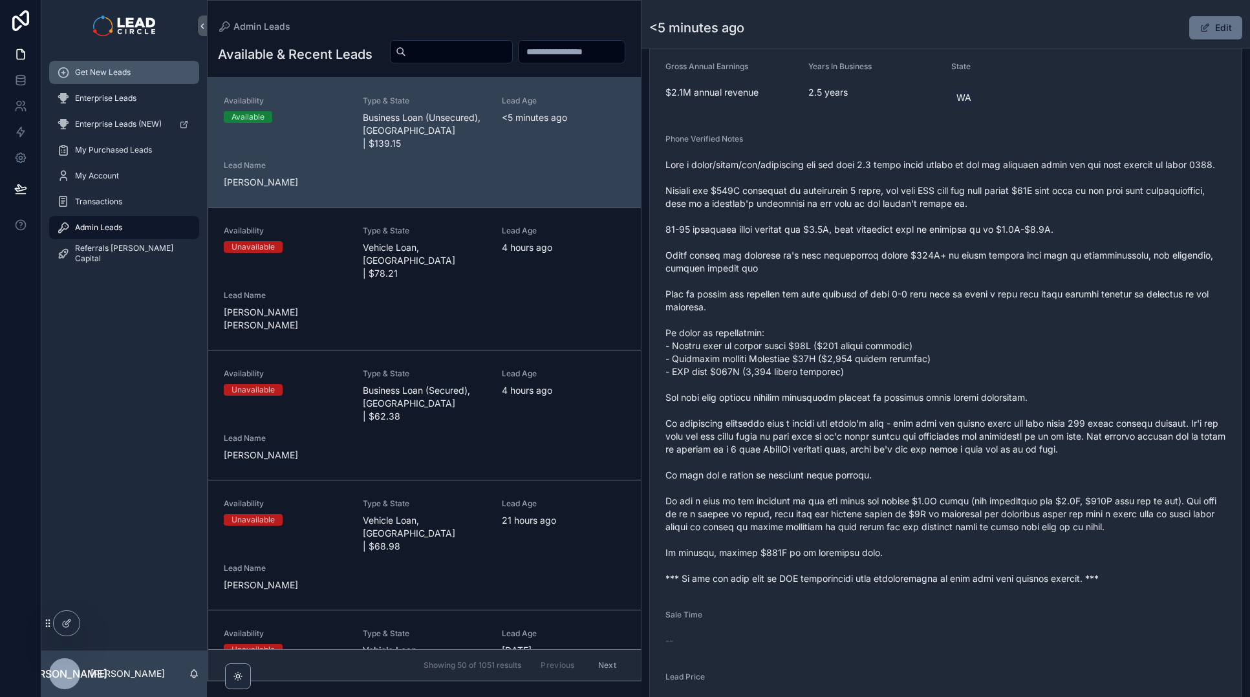
click at [122, 79] on div "Get New Leads" at bounding box center [124, 72] width 135 height 21
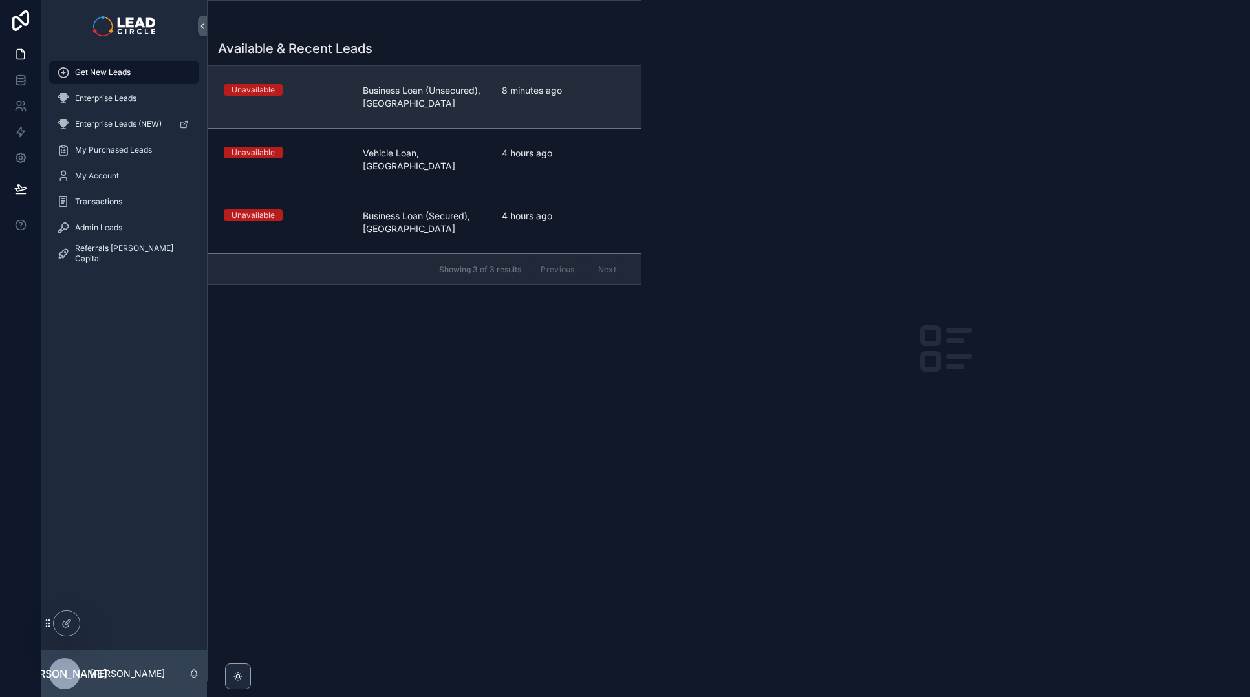
click at [397, 105] on span "Business Loan (Unsecured), [GEOGRAPHIC_DATA]" at bounding box center [425, 97] width 124 height 26
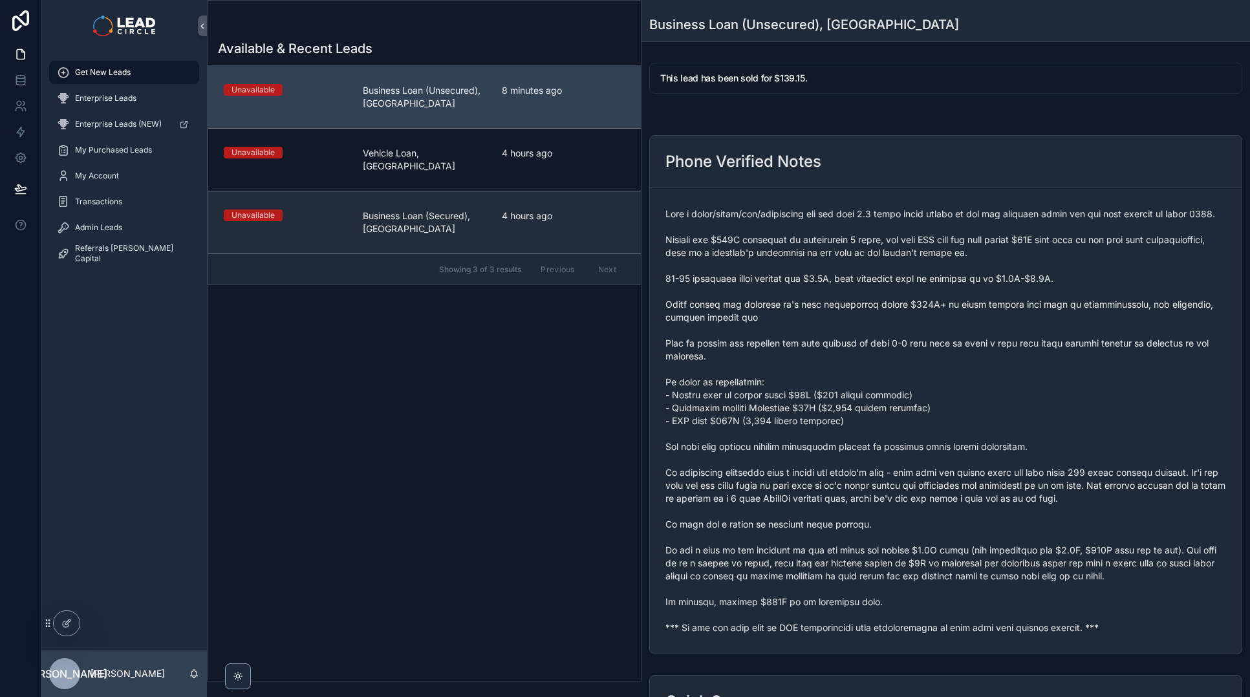
click at [435, 222] on span "Business Loan (Secured), [GEOGRAPHIC_DATA]" at bounding box center [425, 223] width 124 height 26
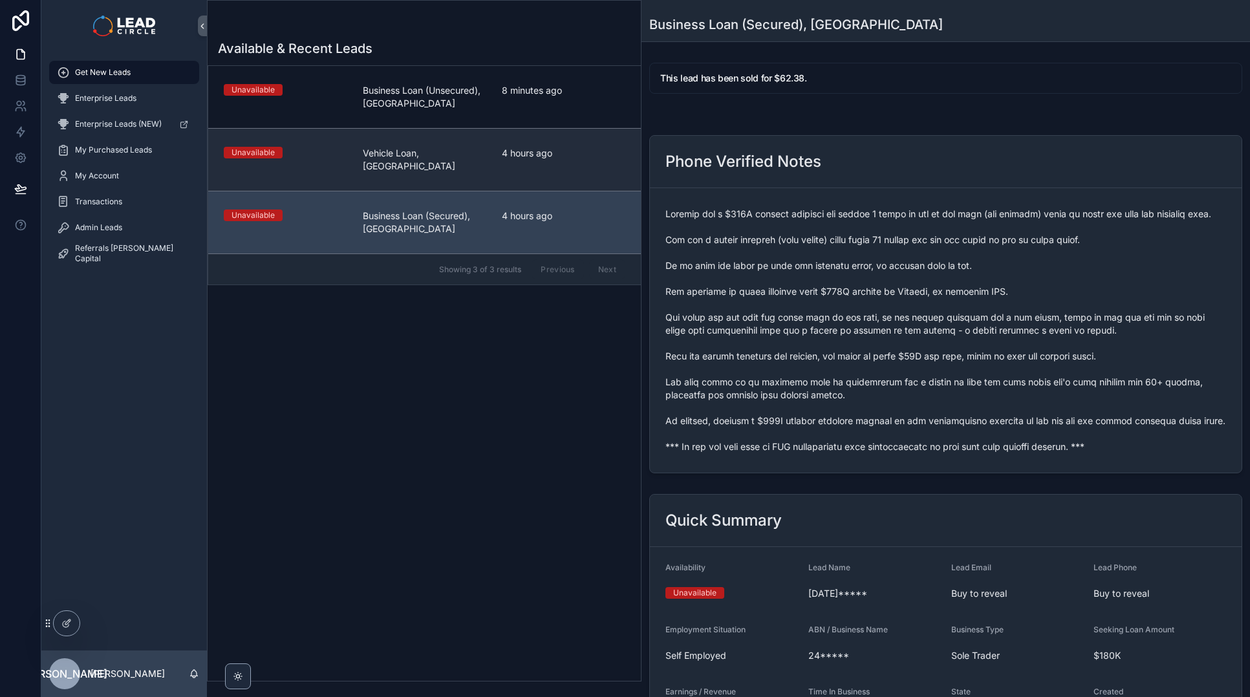
click at [443, 166] on link "Unavailable Vehicle Loan, [GEOGRAPHIC_DATA] 4 hours ago" at bounding box center [424, 159] width 433 height 63
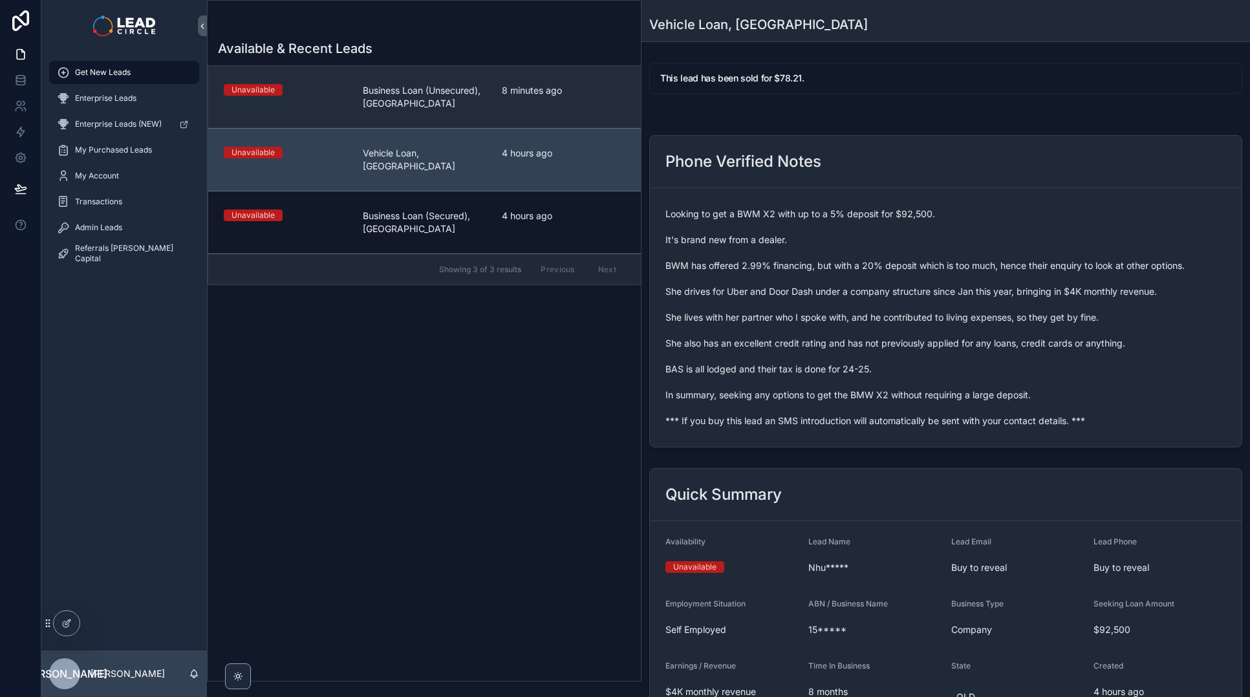
click at [442, 85] on span "Business Loan (Unsecured), [GEOGRAPHIC_DATA]" at bounding box center [425, 97] width 124 height 26
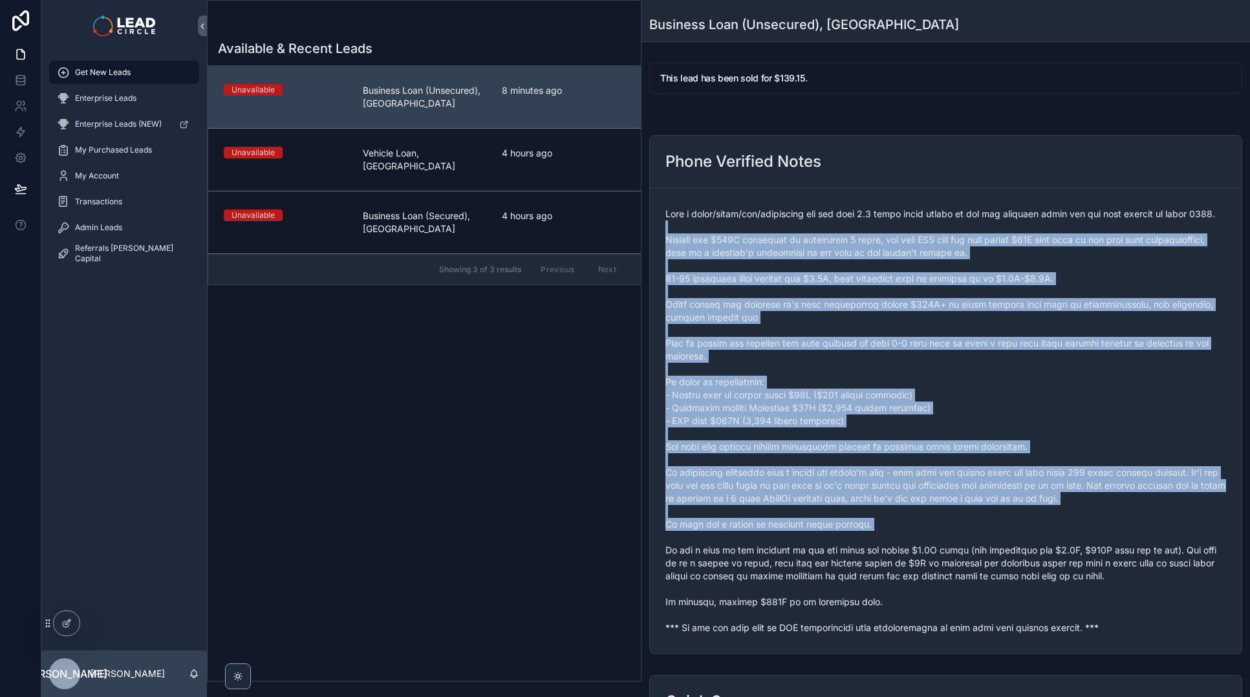
drag, startPoint x: 721, startPoint y: 242, endPoint x: 831, endPoint y: 550, distance: 327.5
click at [831, 550] on span "scrollable content" at bounding box center [946, 421] width 561 height 427
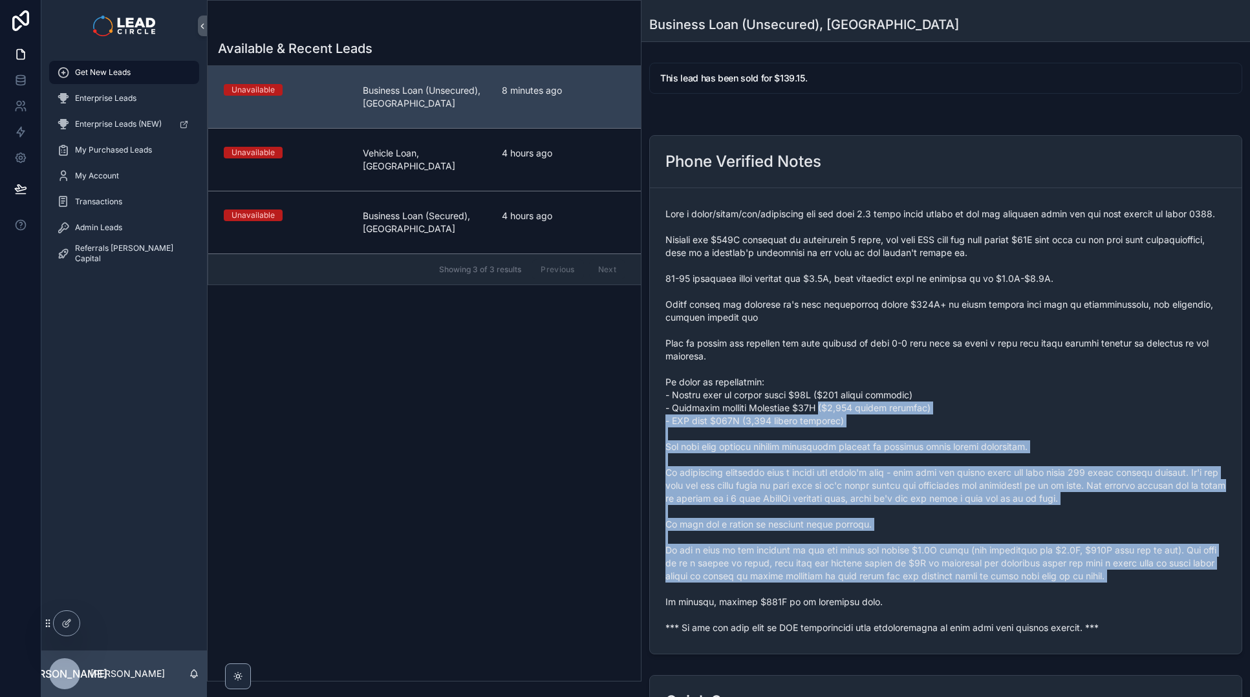
drag, startPoint x: 856, startPoint y: 596, endPoint x: 810, endPoint y: 342, distance: 258.3
click at [812, 353] on span "scrollable content" at bounding box center [946, 421] width 561 height 427
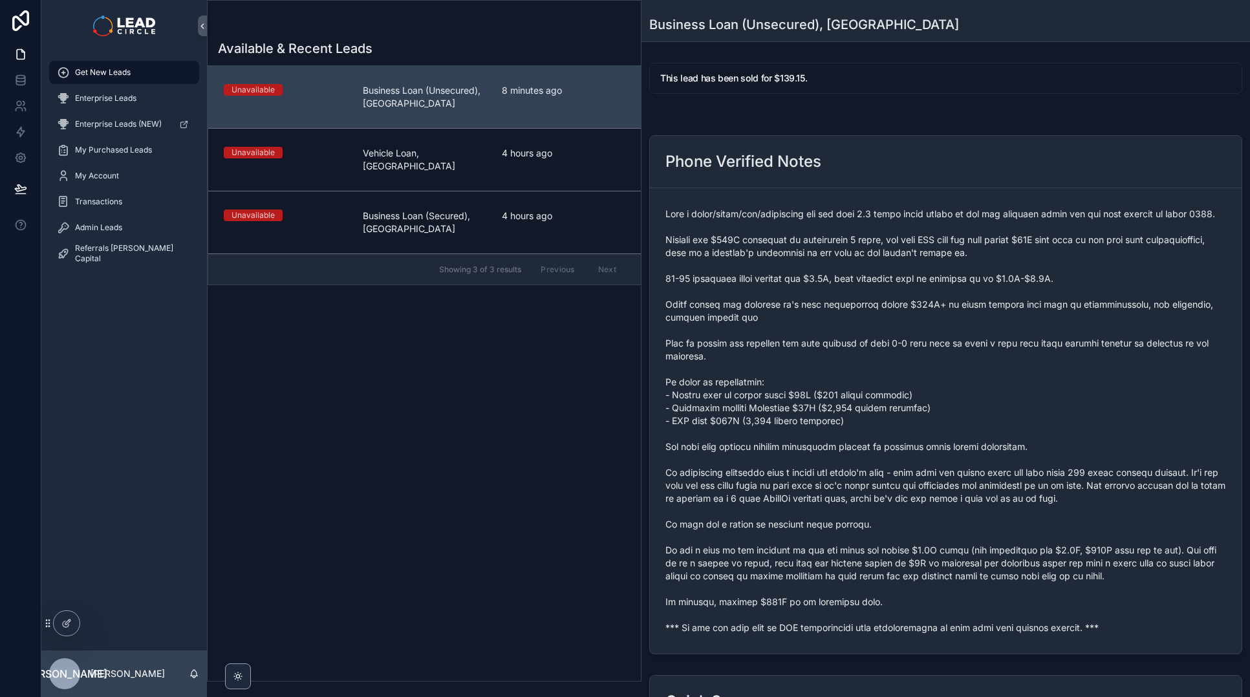
click at [810, 342] on span "scrollable content" at bounding box center [946, 421] width 561 height 427
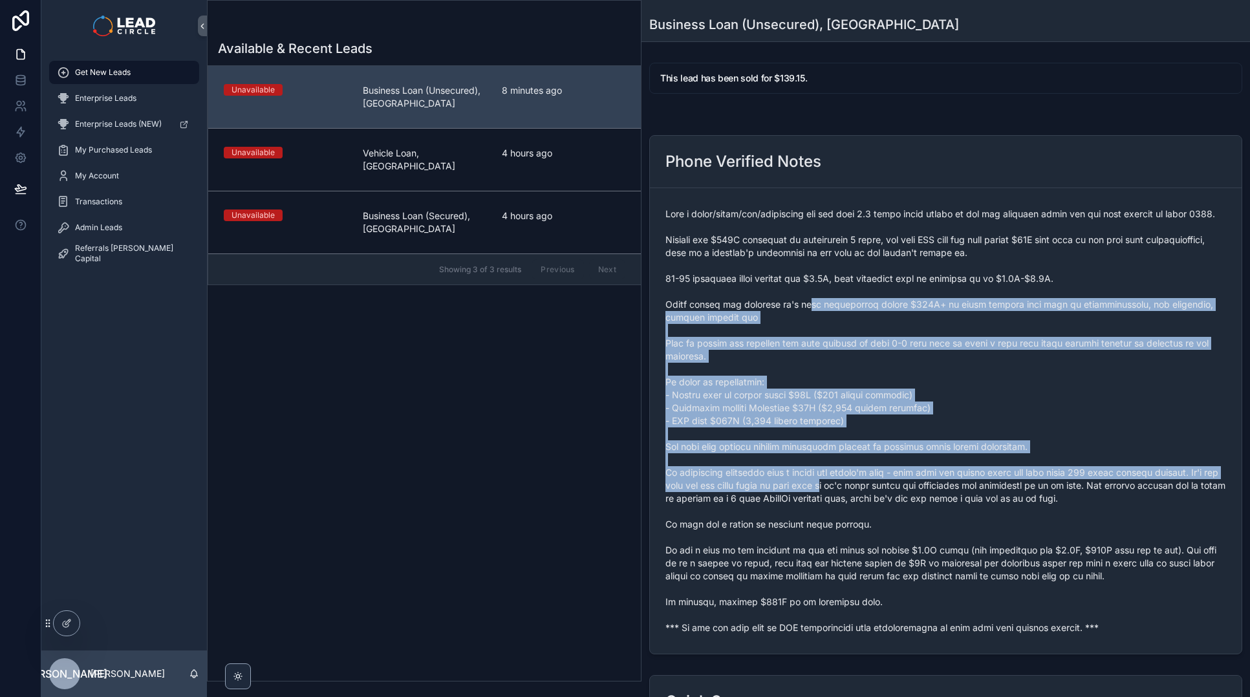
drag, startPoint x: 813, startPoint y: 315, endPoint x: 884, endPoint y: 534, distance: 230.5
click at [884, 534] on span "scrollable content" at bounding box center [946, 421] width 561 height 427
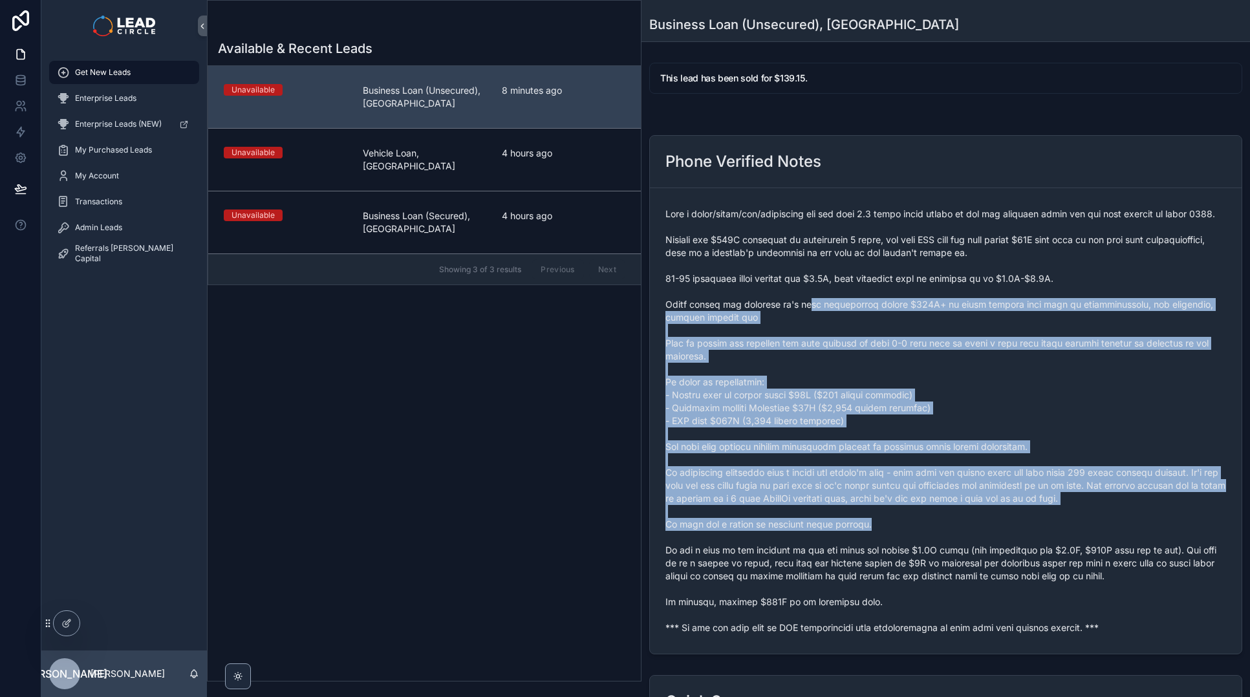
click at [884, 534] on span "scrollable content" at bounding box center [946, 421] width 561 height 427
